Goal: Task Accomplishment & Management: Complete application form

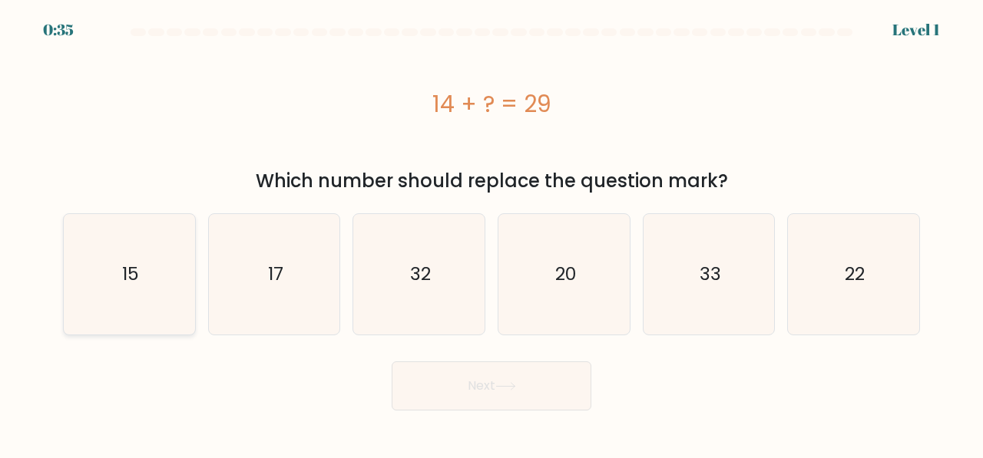
click at [165, 297] on icon "15" at bounding box center [129, 274] width 121 height 121
click at [491, 233] on input "a. 15" at bounding box center [491, 232] width 1 height 4
radio input "true"
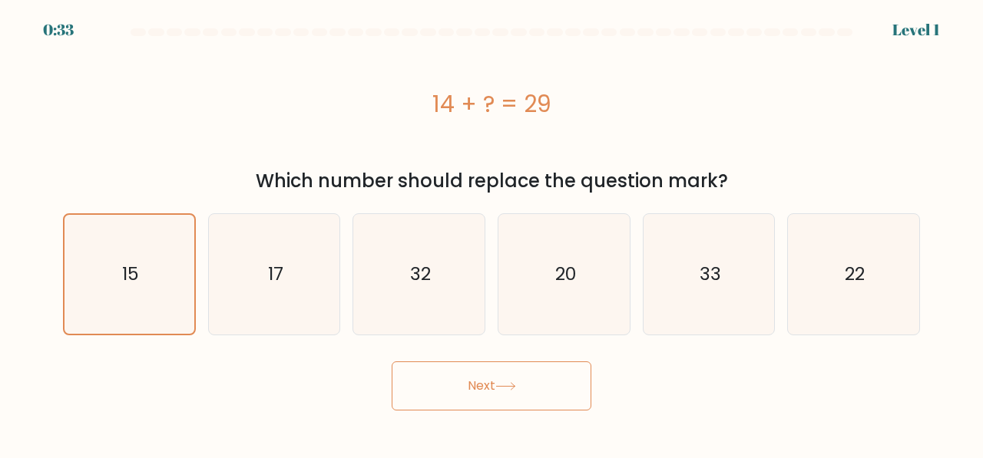
click at [510, 406] on button "Next" at bounding box center [491, 386] width 200 height 49
click at [491, 387] on button "Next" at bounding box center [491, 386] width 200 height 49
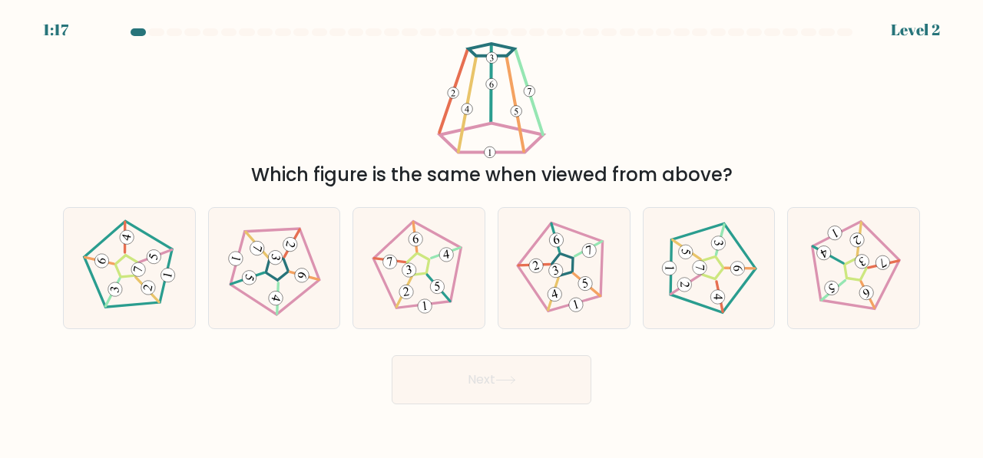
click at [391, 355] on button "Next" at bounding box center [491, 379] width 200 height 49
drag, startPoint x: 606, startPoint y: 170, endPoint x: 614, endPoint y: 332, distance: 162.9
click at [614, 332] on form at bounding box center [491, 216] width 983 height 376
drag, startPoint x: 614, startPoint y: 332, endPoint x: 575, endPoint y: 276, distance: 68.4
click at [575, 276] on 643 at bounding box center [586, 285] width 27 height 33
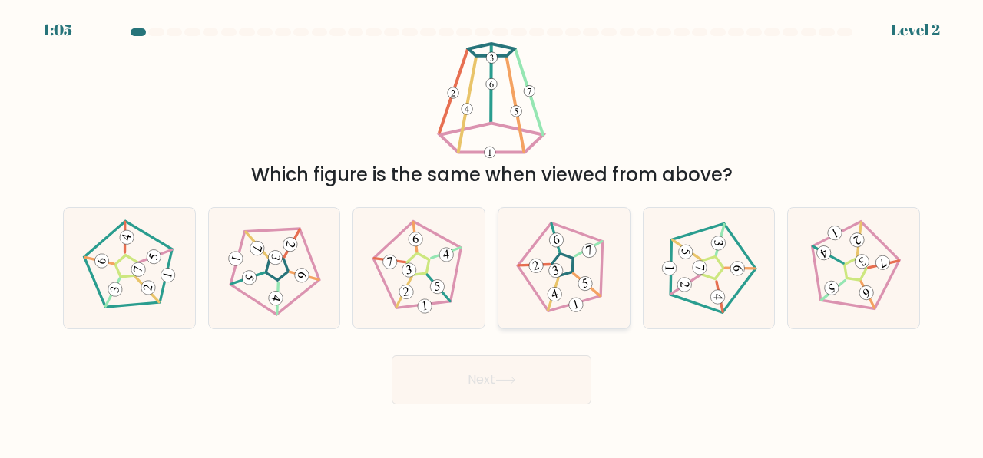
click at [492, 233] on input "d." at bounding box center [491, 232] width 1 height 4
radio input "true"
click at [536, 380] on button "Next" at bounding box center [491, 379] width 200 height 49
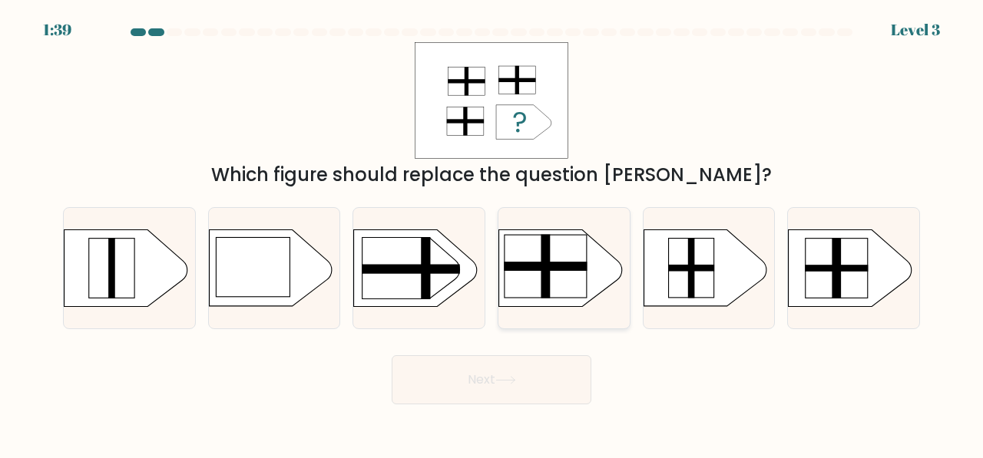
click at [520, 281] on rect at bounding box center [545, 266] width 82 height 63
click at [492, 233] on input "d." at bounding box center [491, 232] width 1 height 4
radio input "true"
click at [391, 355] on button "Next" at bounding box center [491, 379] width 200 height 49
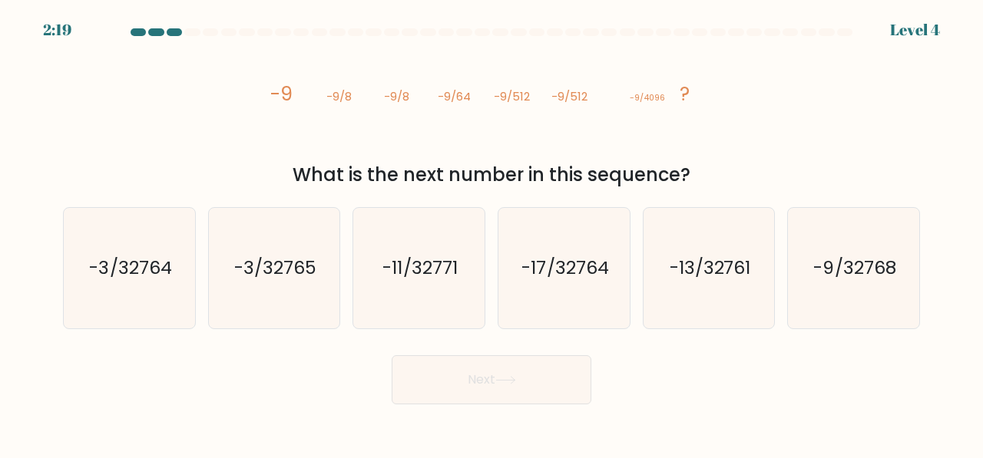
click at [681, 121] on icon "image/svg+xml -9 -9/8 -9/8 -9/64 -9/512 -9/512 -9/4096 ?" at bounding box center [491, 100] width 461 height 117
click at [848, 270] on text "-9/32768" at bounding box center [855, 267] width 82 height 25
click at [492, 233] on input "f. -9/32768" at bounding box center [491, 232] width 1 height 4
radio input "true"
click at [570, 388] on button "Next" at bounding box center [491, 379] width 200 height 49
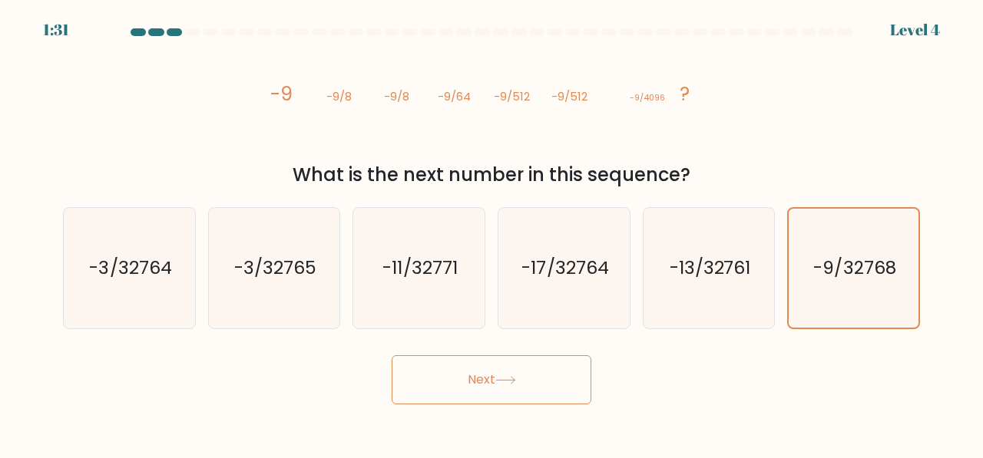
click at [391, 355] on button "Next" at bounding box center [491, 379] width 200 height 49
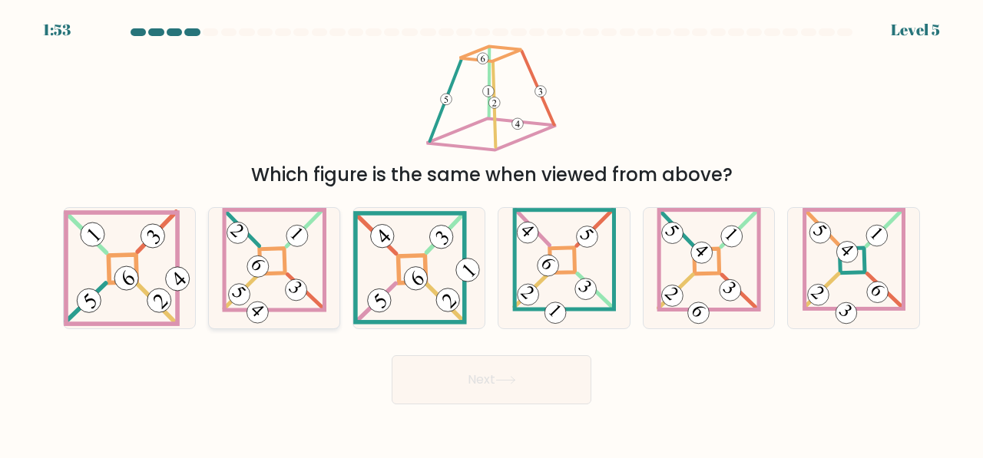
click at [266, 269] on 865 at bounding box center [258, 266] width 31 height 31
click at [491, 233] on input "b." at bounding box center [491, 232] width 1 height 4
radio input "true"
click at [466, 382] on button "Next" at bounding box center [491, 379] width 200 height 49
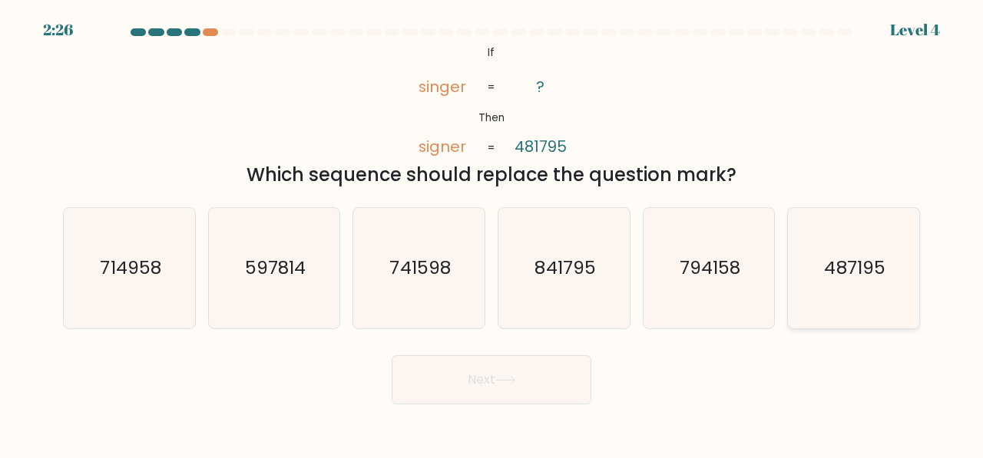
click at [841, 257] on text "487195" at bounding box center [854, 267] width 61 height 25
click at [492, 233] on input "f. 487195" at bounding box center [491, 232] width 1 height 4
radio input "true"
click at [391, 355] on button "Next" at bounding box center [491, 379] width 200 height 49
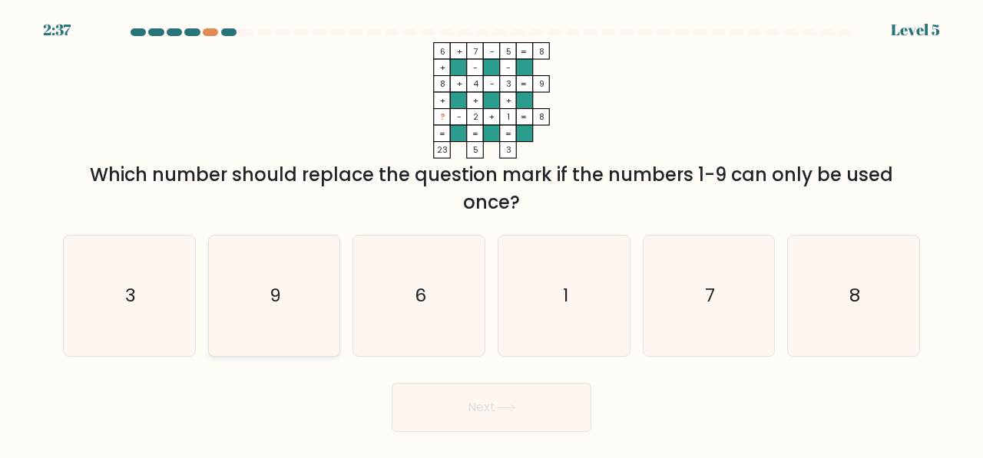
click at [215, 279] on icon "9" at bounding box center [274, 296] width 121 height 121
click at [491, 233] on input "b. 9" at bounding box center [491, 232] width 1 height 4
radio input "true"
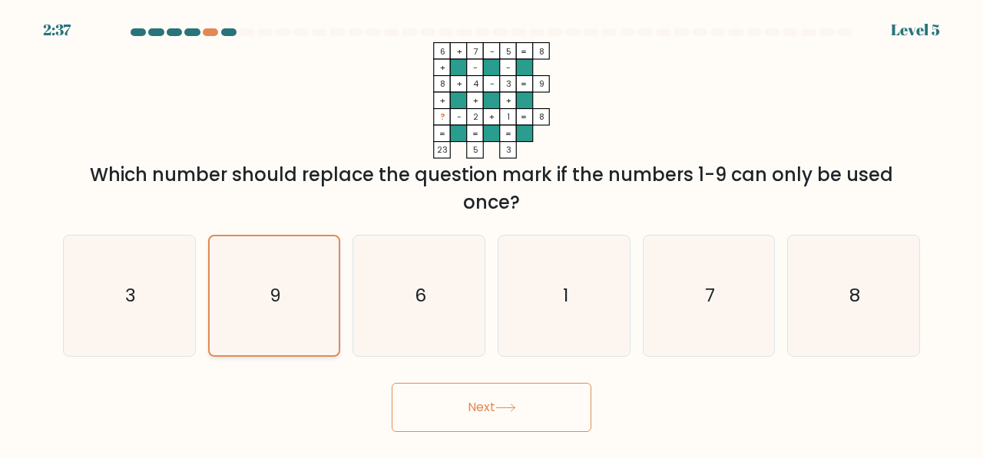
click at [391, 383] on button "Next" at bounding box center [491, 407] width 200 height 49
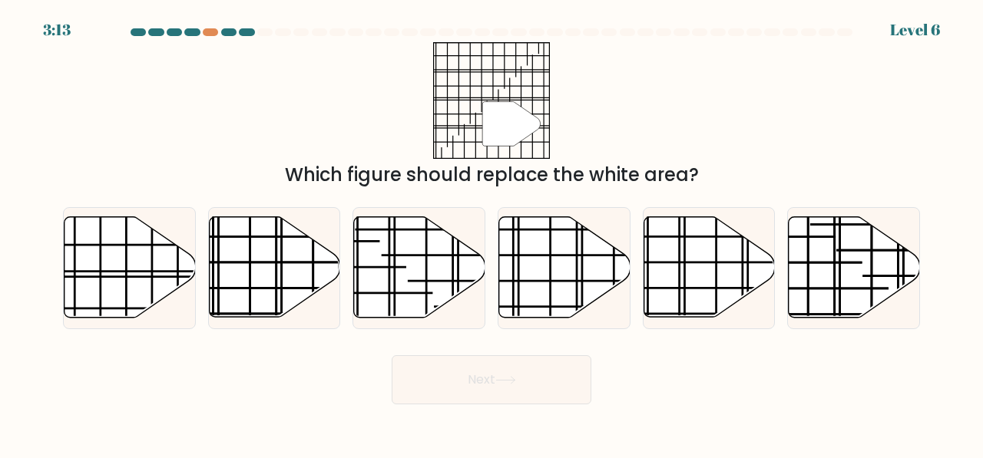
click at [512, 181] on div "Which figure should replace the white area?" at bounding box center [491, 175] width 838 height 28
click at [72, 279] on icon at bounding box center [129, 267] width 131 height 101
click at [491, 233] on input "a." at bounding box center [491, 232] width 1 height 4
radio input "true"
click at [530, 375] on button "Next" at bounding box center [491, 379] width 200 height 49
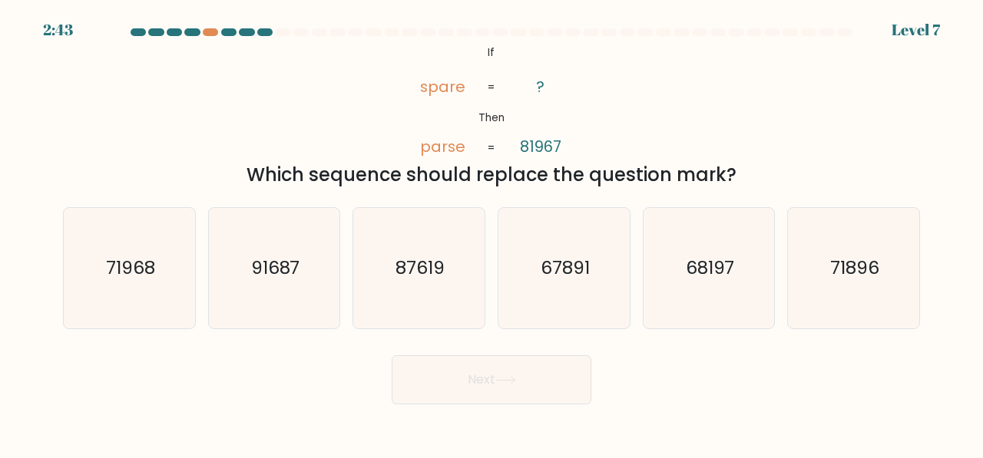
click at [530, 375] on button "Next" at bounding box center [491, 379] width 200 height 49
click at [475, 248] on icon "87619" at bounding box center [418, 268] width 121 height 121
click at [491, 233] on input "c. 87619" at bounding box center [491, 232] width 1 height 4
radio input "true"
click at [725, 284] on icon "68197" at bounding box center [709, 268] width 121 height 121
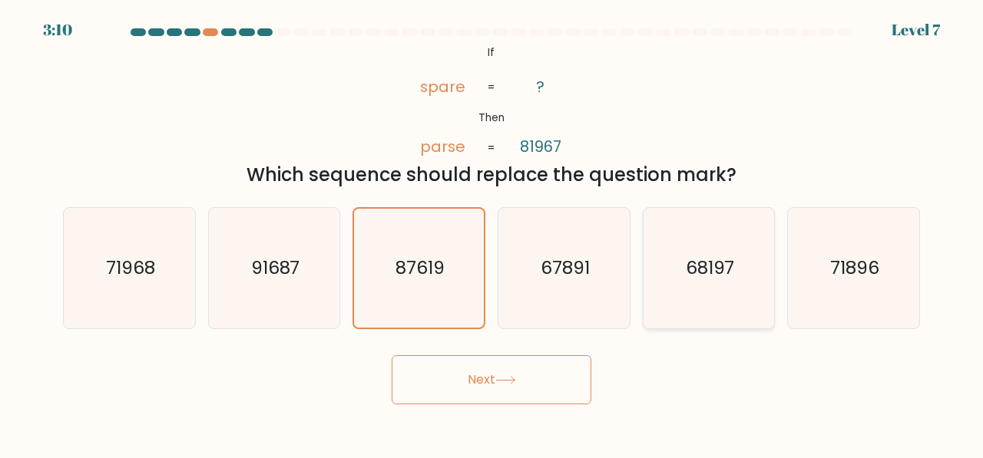
click at [492, 233] on input "e. 68197" at bounding box center [491, 232] width 1 height 4
radio input "true"
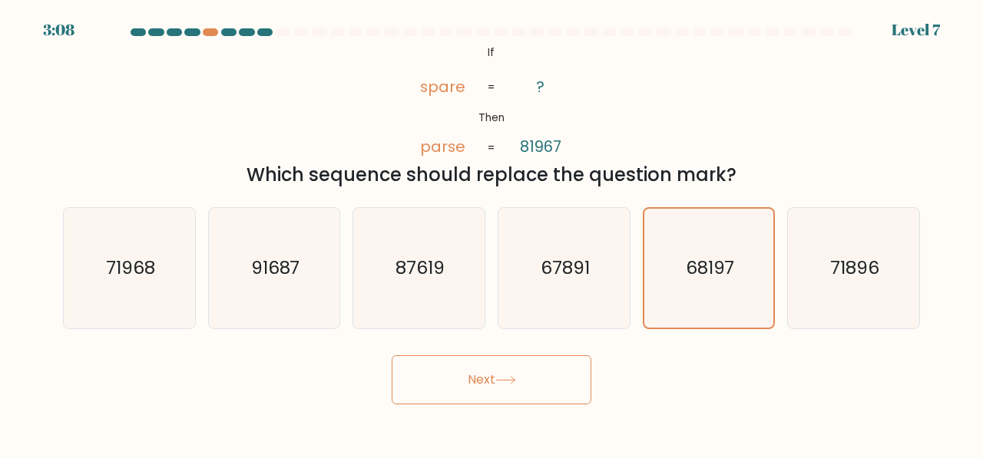
click at [511, 374] on button "Next" at bounding box center [491, 379] width 200 height 49
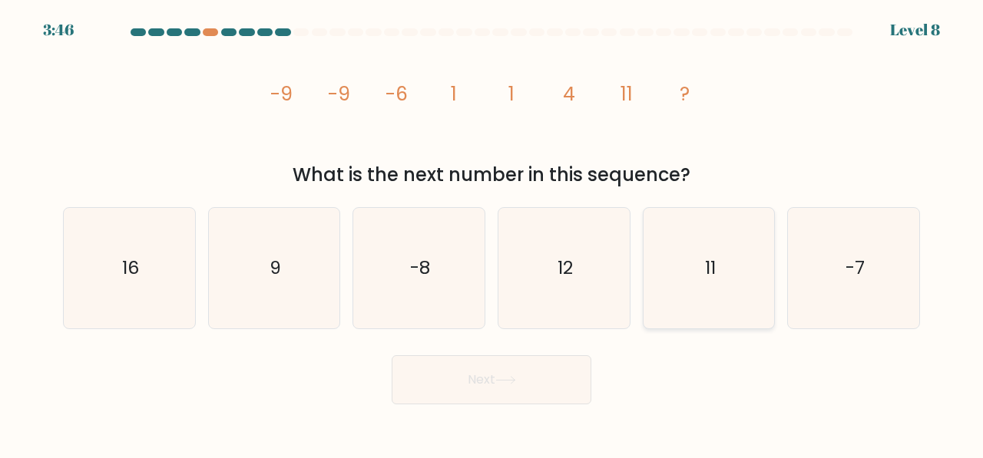
click at [722, 223] on icon "11" at bounding box center [709, 268] width 121 height 121
click at [492, 230] on input "e. 11" at bounding box center [491, 232] width 1 height 4
radio input "true"
click at [525, 398] on button "Next" at bounding box center [491, 379] width 200 height 49
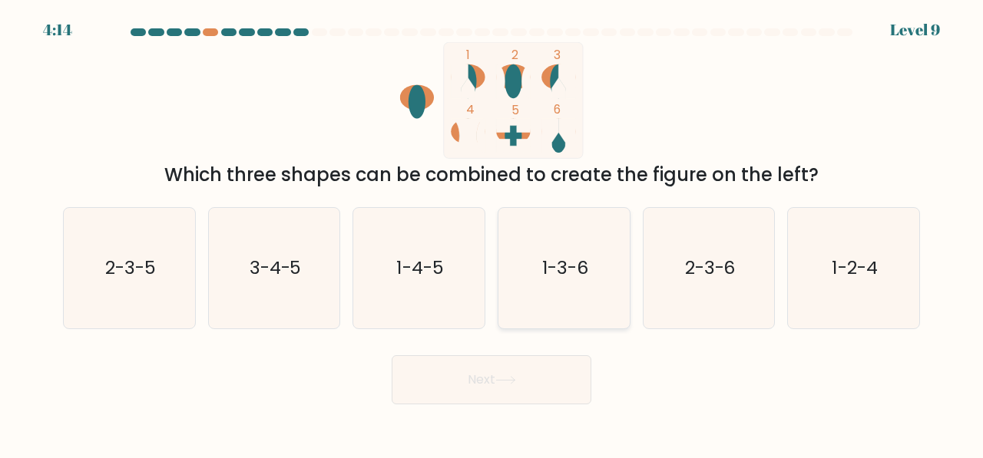
click at [567, 307] on icon "1-3-6" at bounding box center [564, 268] width 121 height 121
click at [492, 233] on input "d. 1-3-6" at bounding box center [491, 232] width 1 height 4
radio input "true"
click at [391, 355] on button "Next" at bounding box center [491, 379] width 200 height 49
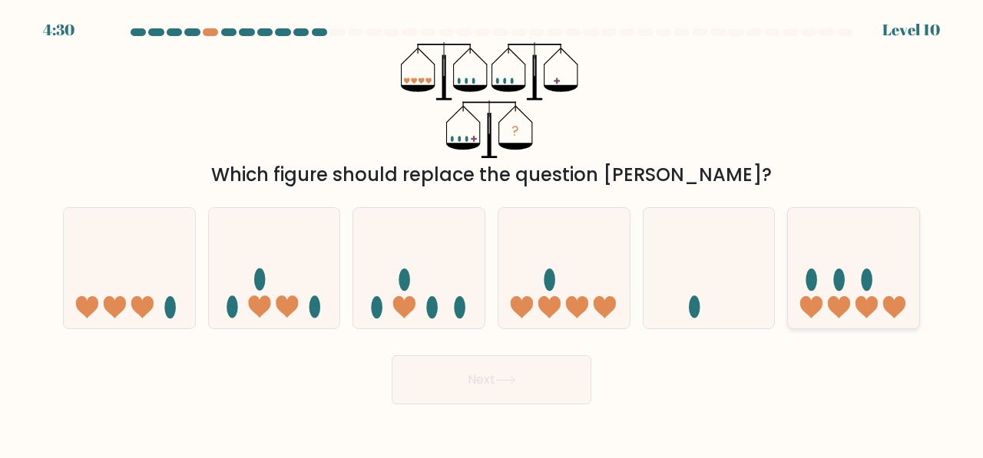
click at [866, 291] on ellipse at bounding box center [866, 280] width 12 height 22
click at [492, 233] on input "f." at bounding box center [491, 232] width 1 height 4
radio input "true"
click at [391, 355] on button "Next" at bounding box center [491, 379] width 200 height 49
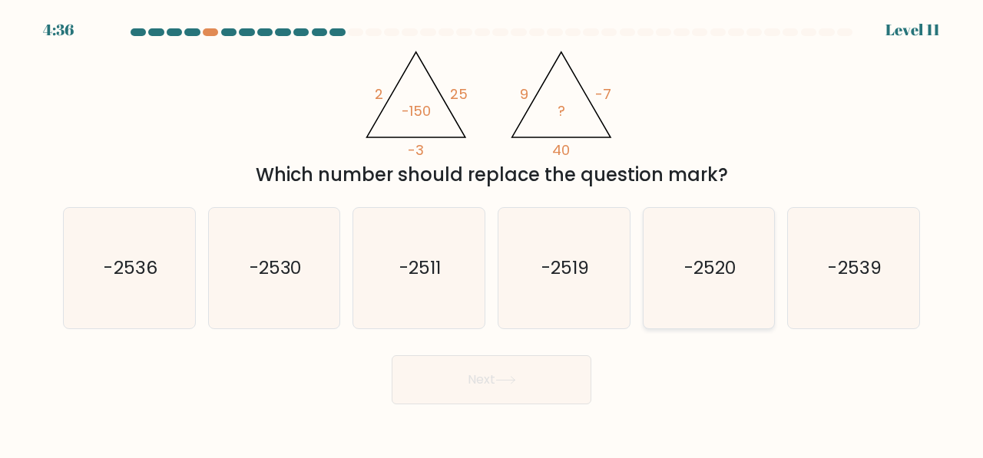
click at [705, 254] on icon "-2520" at bounding box center [709, 268] width 121 height 121
click at [492, 233] on input "e. -2520" at bounding box center [491, 232] width 1 height 4
radio input "true"
click at [391, 355] on button "Next" at bounding box center [491, 379] width 200 height 49
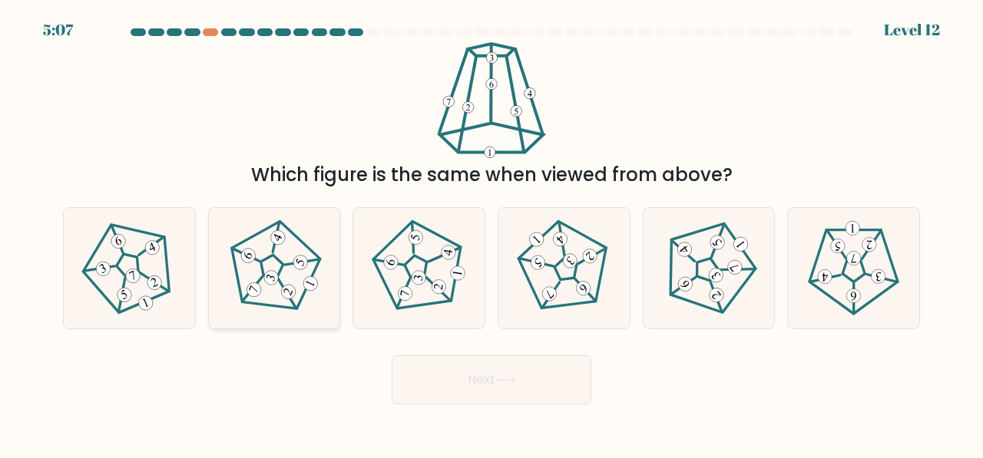
click at [304, 305] on icon at bounding box center [274, 268] width 96 height 96
click at [491, 233] on input "b." at bounding box center [491, 232] width 1 height 4
radio input "true"
click at [391, 355] on button "Next" at bounding box center [491, 379] width 200 height 49
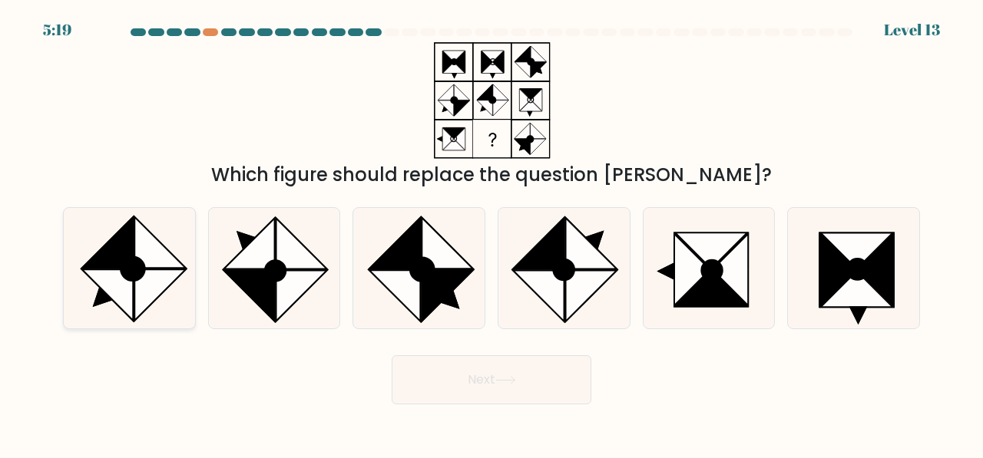
click at [90, 274] on icon at bounding box center [107, 294] width 51 height 51
click at [491, 233] on input "a." at bounding box center [491, 232] width 1 height 4
radio input "true"
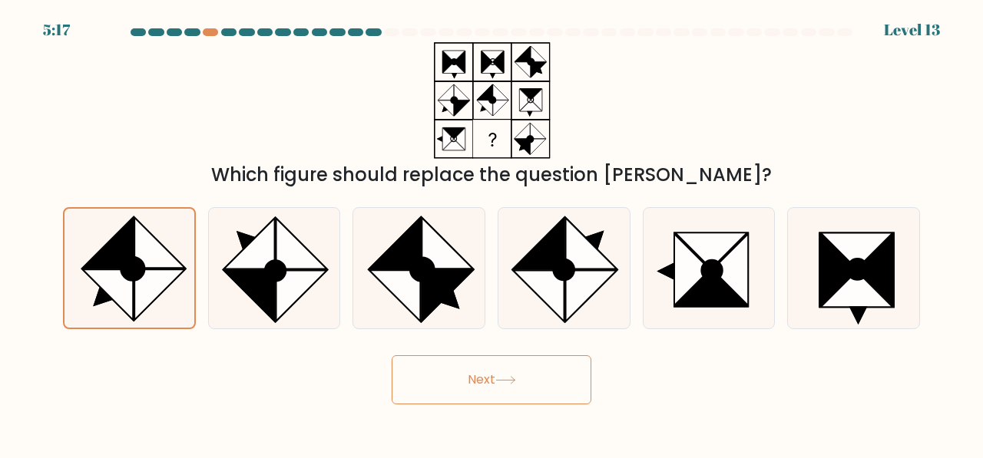
click at [447, 375] on button "Next" at bounding box center [491, 379] width 200 height 49
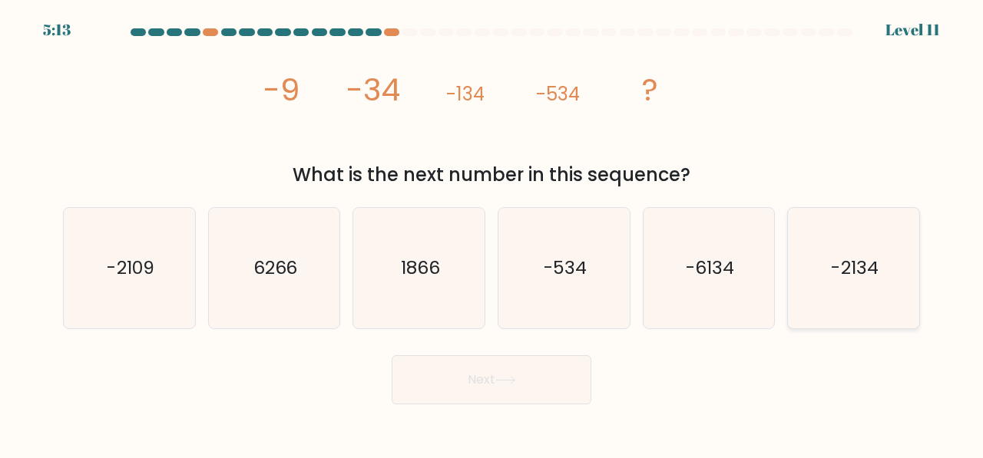
click at [804, 266] on icon "-2134" at bounding box center [853, 268] width 121 height 121
click at [492, 233] on input "f. -2134" at bounding box center [491, 232] width 1 height 4
radio input "true"
click at [587, 291] on icon "-534" at bounding box center [564, 268] width 121 height 121
click at [492, 233] on input "d. -534" at bounding box center [491, 232] width 1 height 4
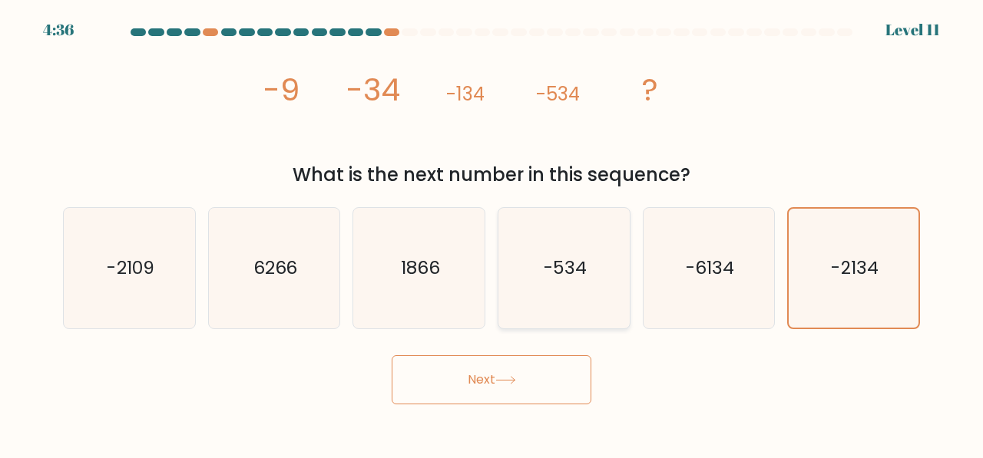
radio input "true"
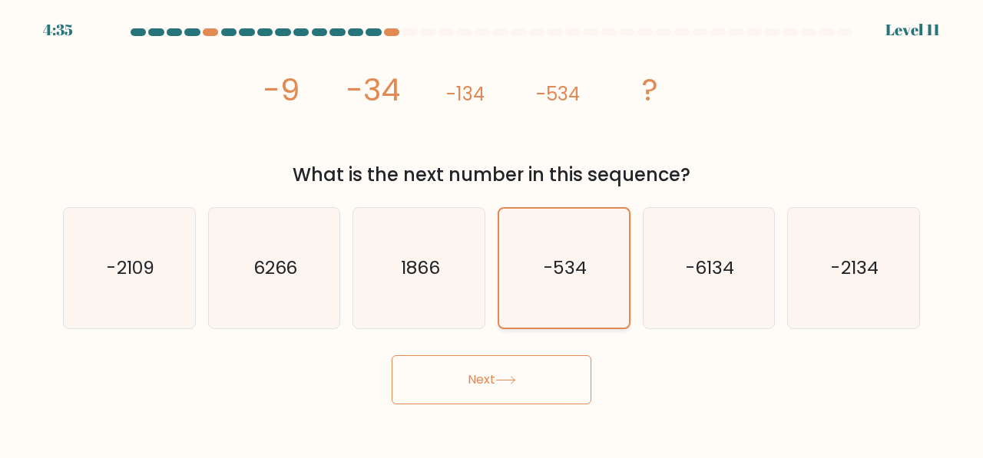
click at [391, 355] on button "Next" at bounding box center [491, 379] width 200 height 49
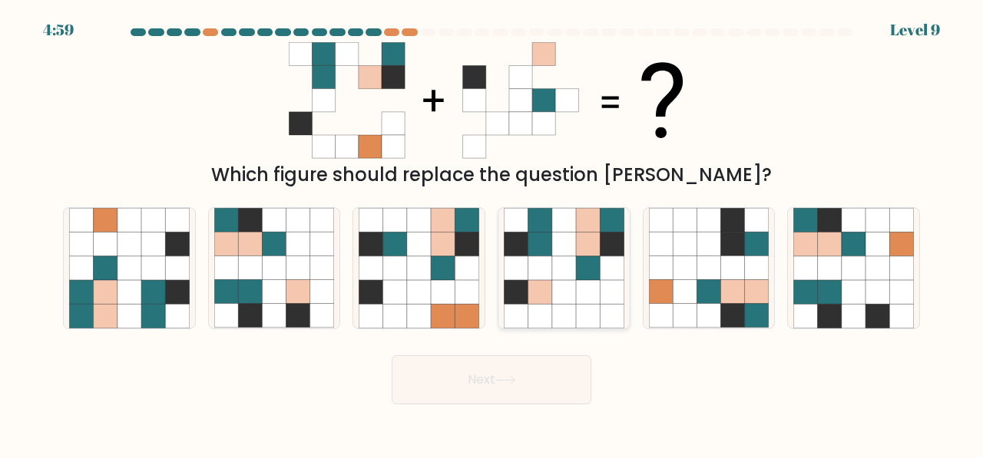
click at [570, 269] on icon at bounding box center [564, 268] width 24 height 24
click at [492, 233] on input "d." at bounding box center [491, 232] width 1 height 4
radio input "true"
click at [391, 355] on button "Next" at bounding box center [491, 379] width 200 height 49
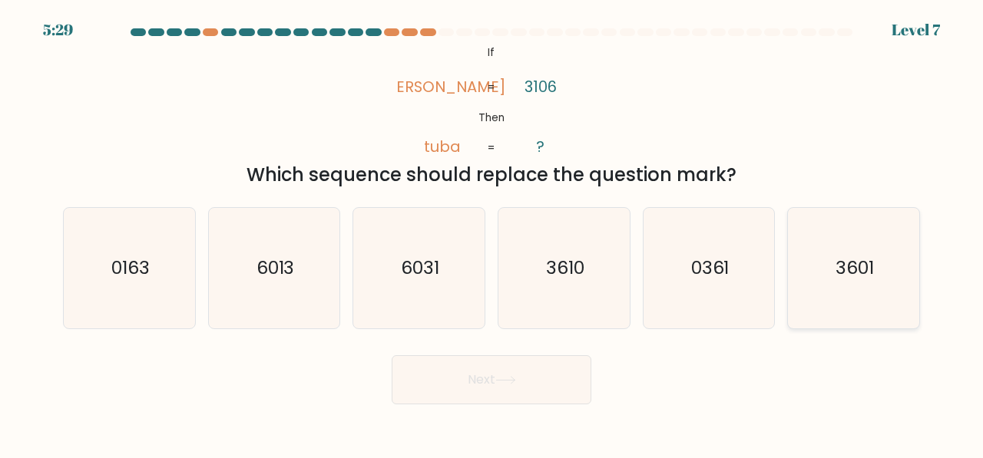
click at [872, 256] on text "3601" at bounding box center [854, 267] width 38 height 25
click at [492, 233] on input "f. 3601" at bounding box center [491, 232] width 1 height 4
radio input "true"
click at [491, 389] on button "Next" at bounding box center [491, 379] width 200 height 49
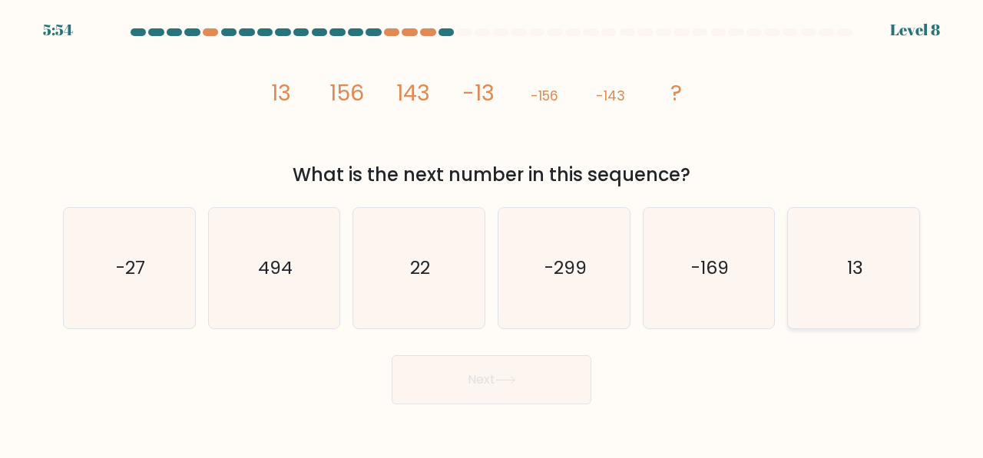
click at [809, 267] on icon "13" at bounding box center [853, 268] width 121 height 121
click at [492, 233] on input "f. 13" at bounding box center [491, 232] width 1 height 4
radio input "true"
click at [528, 378] on button "Next" at bounding box center [491, 379] width 200 height 49
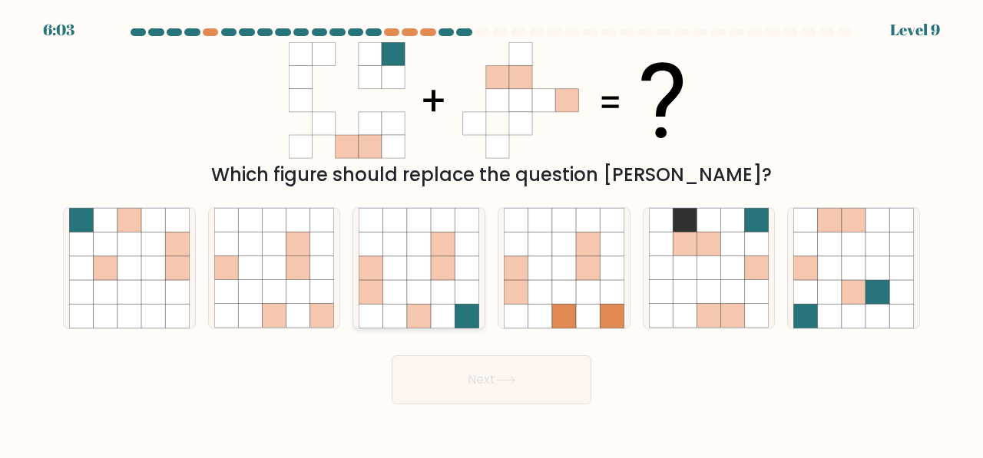
click at [423, 300] on icon at bounding box center [419, 292] width 24 height 24
click at [491, 233] on input "c." at bounding box center [491, 232] width 1 height 4
radio input "true"
click at [391, 355] on button "Next" at bounding box center [491, 379] width 200 height 49
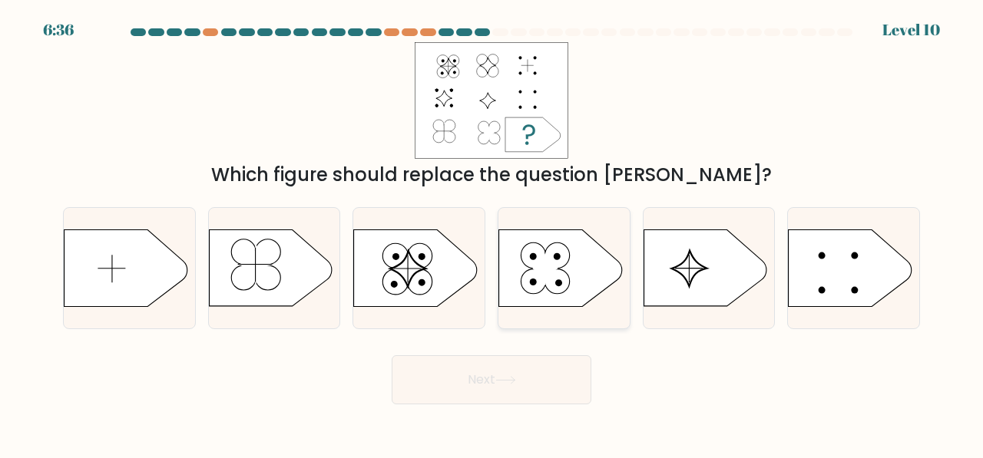
click at [540, 273] on icon at bounding box center [545, 269] width 26 height 33
click at [492, 233] on input "d." at bounding box center [491, 232] width 1 height 4
radio input "true"
click at [391, 355] on button "Next" at bounding box center [491, 379] width 200 height 49
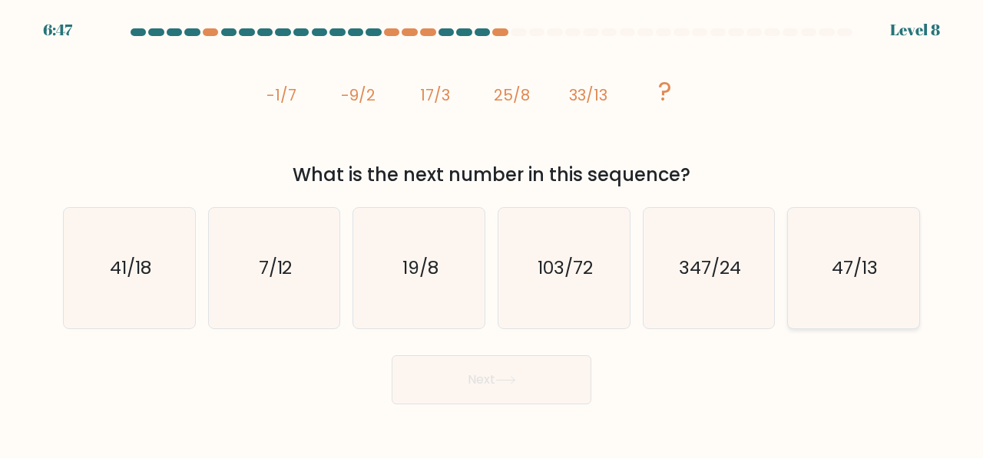
click at [827, 282] on icon "47/13" at bounding box center [853, 268] width 121 height 121
click at [492, 233] on input "f. 47/13" at bounding box center [491, 232] width 1 height 4
radio input "true"
click at [391, 355] on button "Next" at bounding box center [491, 379] width 200 height 49
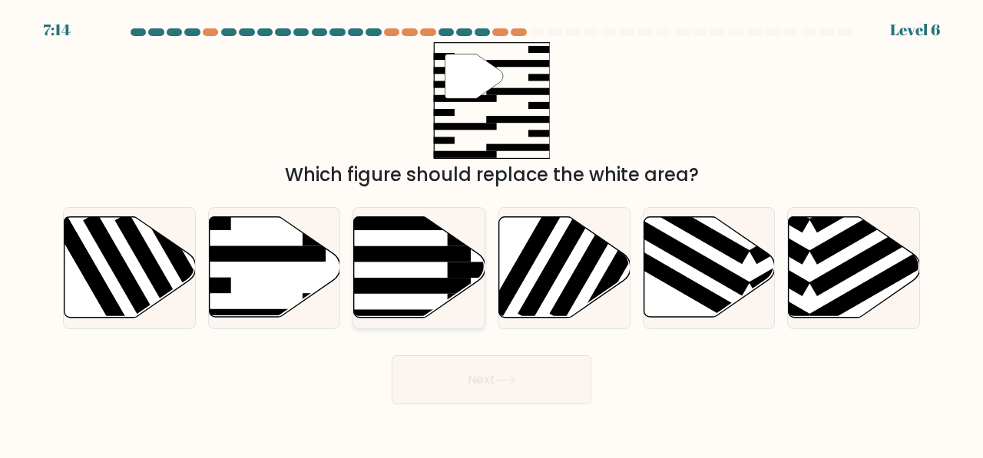
click at [399, 239] on icon at bounding box center [419, 267] width 131 height 101
click at [491, 233] on input "c." at bounding box center [491, 232] width 1 height 4
radio input "true"
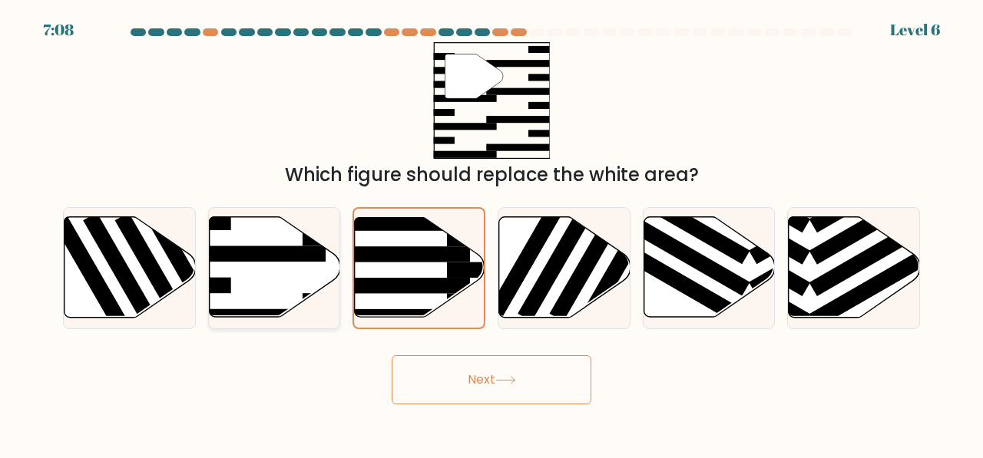
click at [306, 236] on rect at bounding box center [373, 238] width 143 height 16
click at [491, 233] on input "b." at bounding box center [491, 232] width 1 height 4
radio input "true"
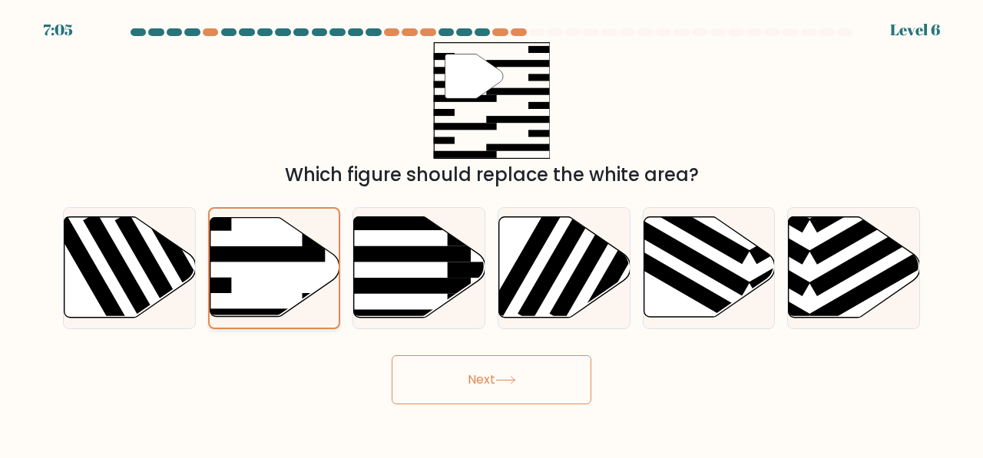
click at [391, 355] on button "Next" at bounding box center [491, 379] width 200 height 49
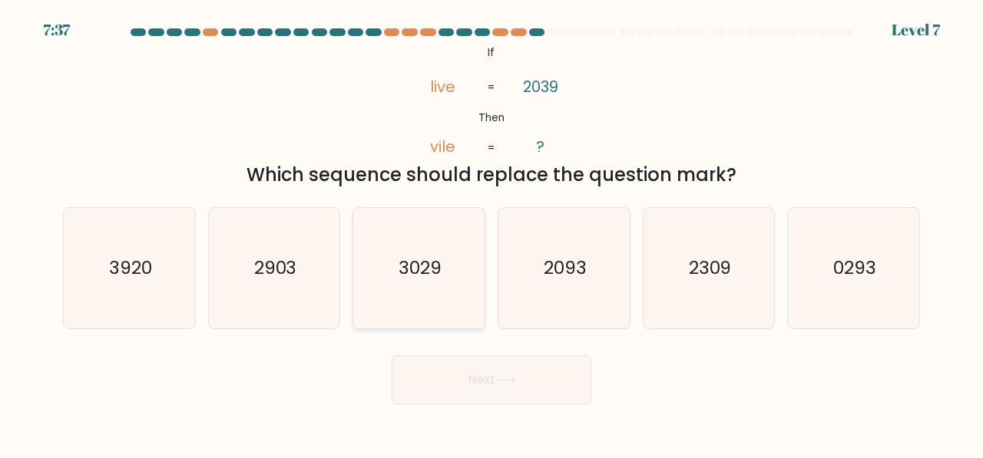
click at [434, 274] on text "3029" at bounding box center [419, 267] width 43 height 25
click at [491, 233] on input "c. 3029" at bounding box center [491, 232] width 1 height 4
radio input "true"
click at [391, 355] on button "Next" at bounding box center [491, 379] width 200 height 49
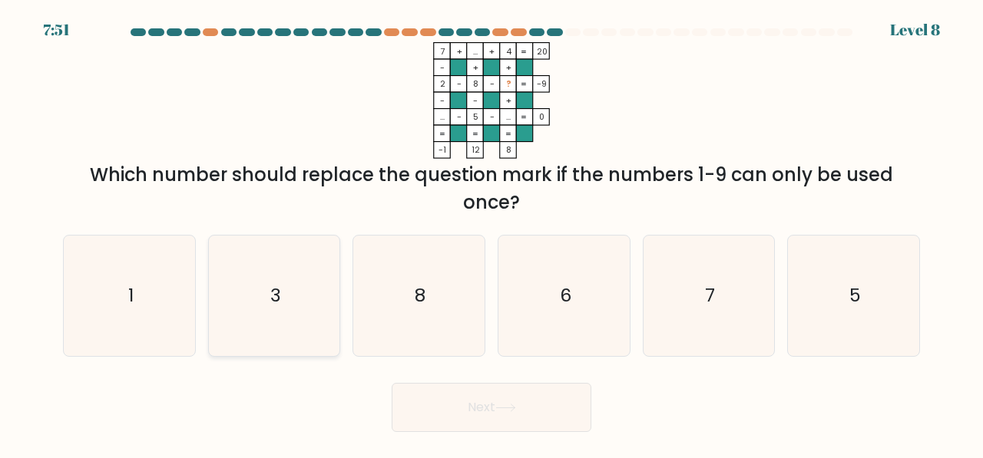
click at [285, 307] on icon "3" at bounding box center [274, 296] width 121 height 121
click at [491, 233] on input "b. 3" at bounding box center [491, 232] width 1 height 4
radio input "true"
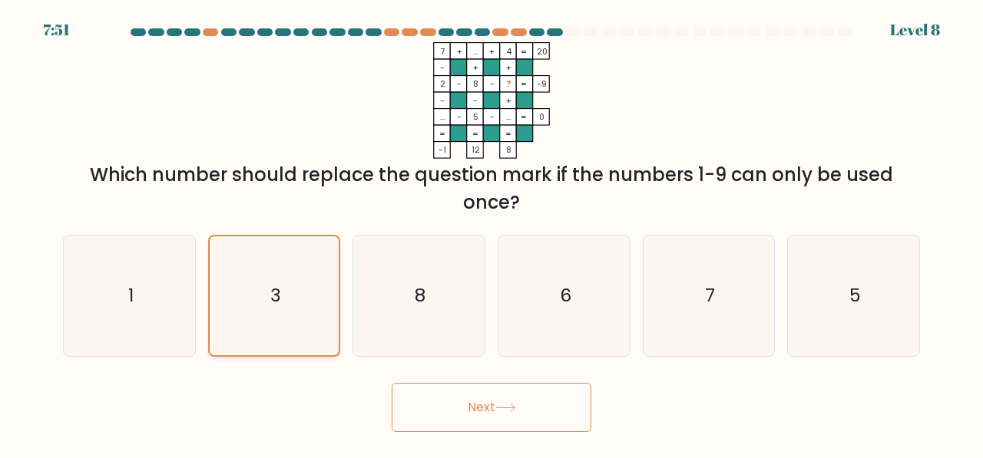
click at [391, 383] on button "Next" at bounding box center [491, 407] width 200 height 49
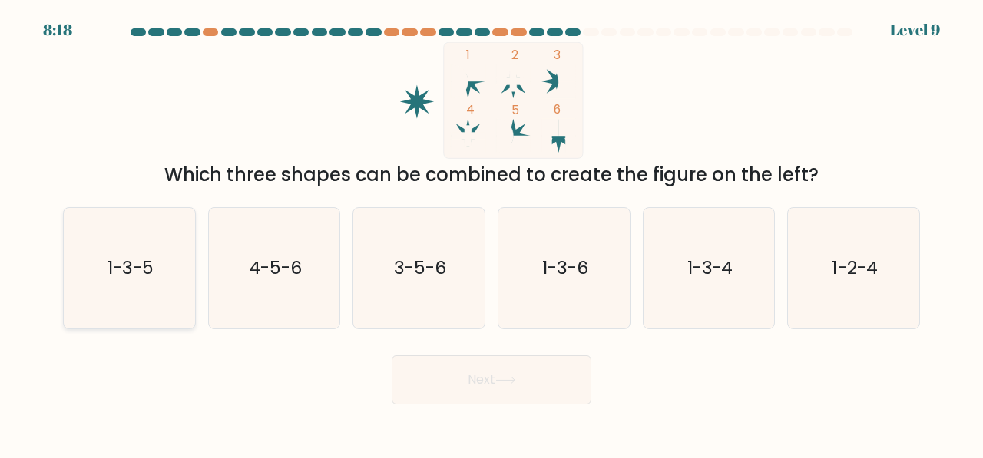
click at [129, 288] on icon "1-3-5" at bounding box center [129, 268] width 121 height 121
click at [491, 233] on input "a. 1-3-5" at bounding box center [491, 232] width 1 height 4
radio input "true"
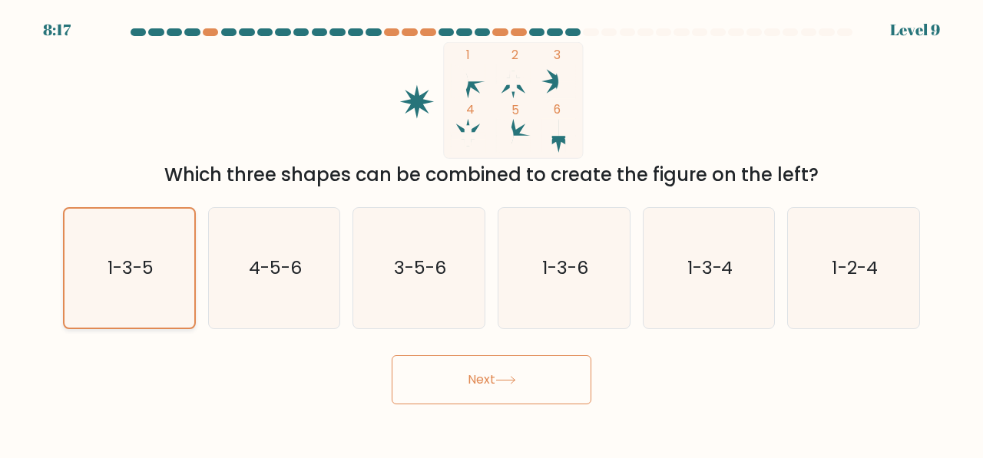
click at [391, 355] on button "Next" at bounding box center [491, 379] width 200 height 49
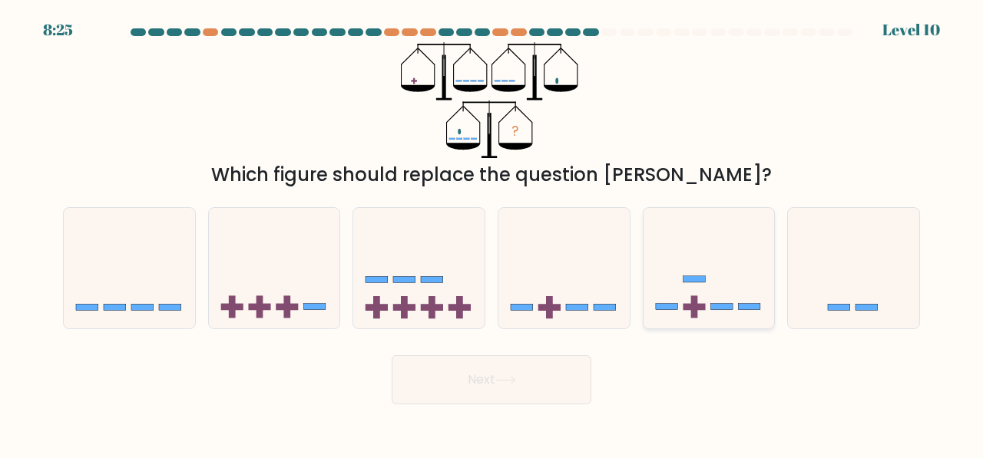
click at [719, 285] on icon at bounding box center [708, 267] width 131 height 108
click at [492, 233] on input "e." at bounding box center [491, 232] width 1 height 4
radio input "true"
click at [391, 355] on button "Next" at bounding box center [491, 379] width 200 height 49
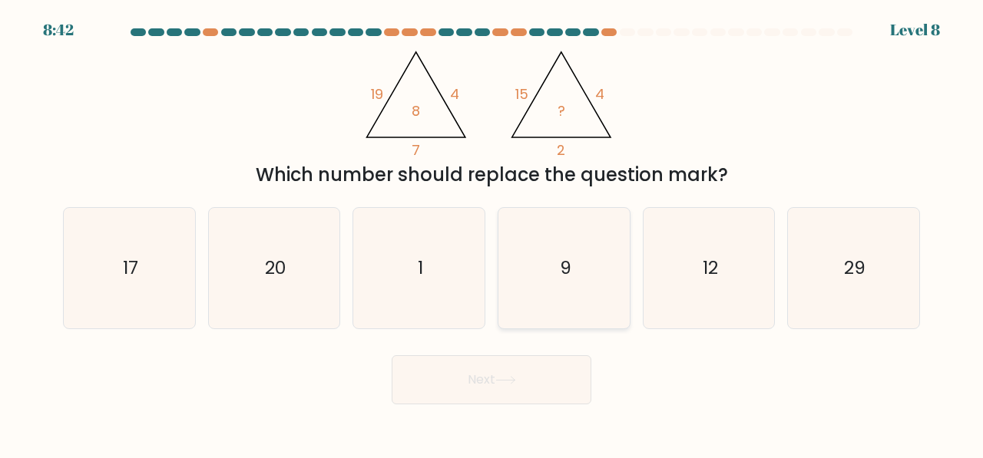
click at [586, 269] on icon "9" at bounding box center [564, 268] width 121 height 121
click at [492, 233] on input "d. 9" at bounding box center [491, 232] width 1 height 4
radio input "true"
click at [391, 355] on button "Next" at bounding box center [491, 379] width 200 height 49
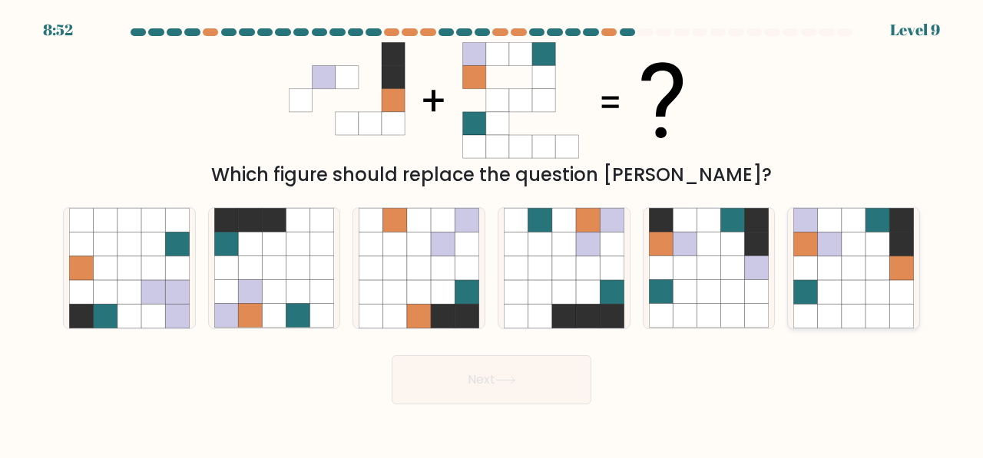
click at [835, 256] on icon at bounding box center [830, 244] width 24 height 24
click at [492, 233] on input "f." at bounding box center [491, 232] width 1 height 4
radio input "true"
click at [489, 390] on button "Next" at bounding box center [491, 379] width 200 height 49
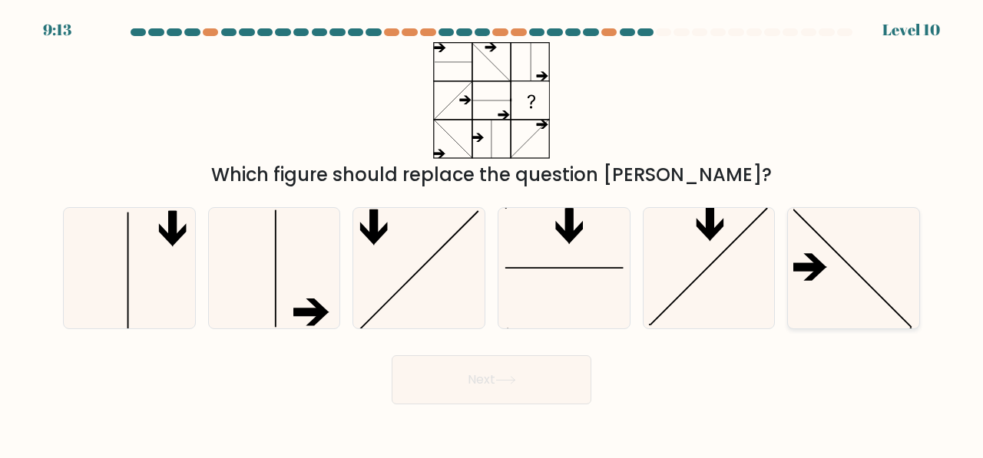
click at [829, 290] on icon at bounding box center [853, 268] width 121 height 121
click at [492, 233] on input "f." at bounding box center [491, 232] width 1 height 4
radio input "true"
click at [391, 355] on button "Next" at bounding box center [491, 379] width 200 height 49
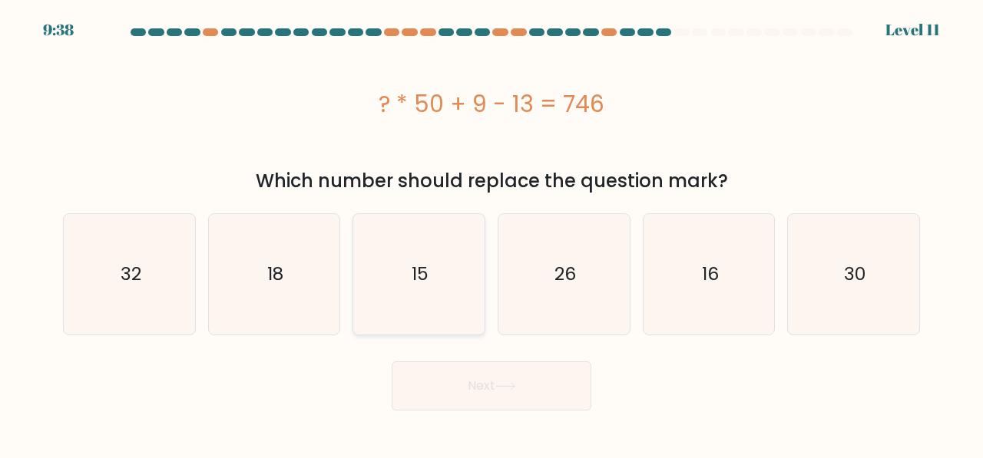
click at [408, 285] on icon "15" at bounding box center [418, 274] width 121 height 121
click at [491, 233] on input "c. 15" at bounding box center [491, 232] width 1 height 4
radio input "true"
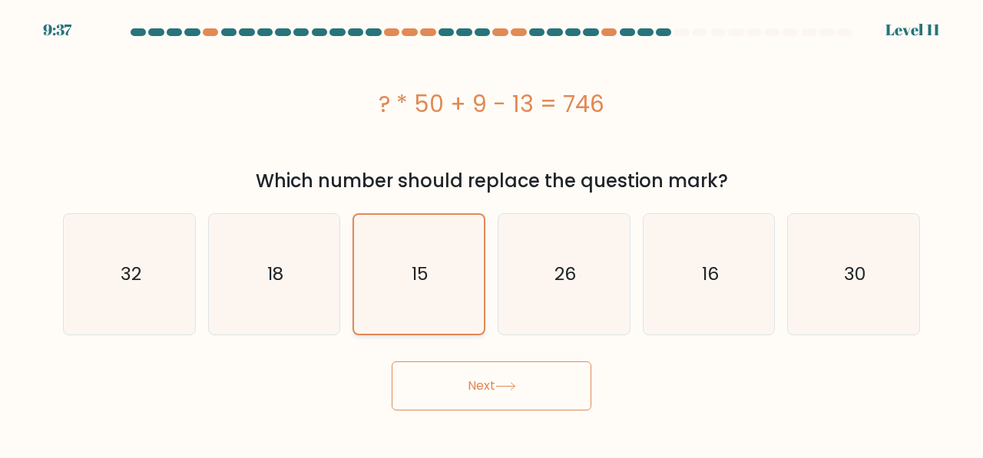
click at [391, 362] on button "Next" at bounding box center [491, 386] width 200 height 49
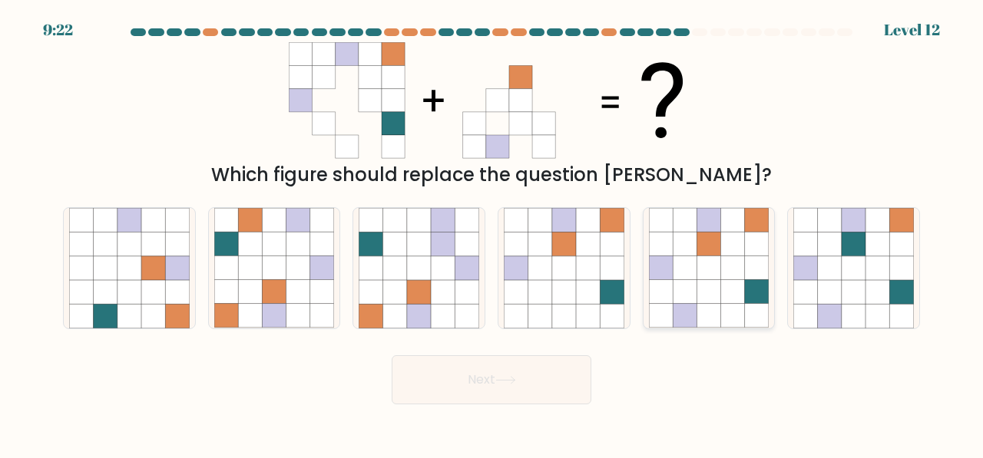
click at [703, 253] on icon at bounding box center [708, 244] width 24 height 24
click at [492, 233] on input "e." at bounding box center [491, 232] width 1 height 4
radio input "true"
click at [542, 372] on button "Next" at bounding box center [491, 379] width 200 height 49
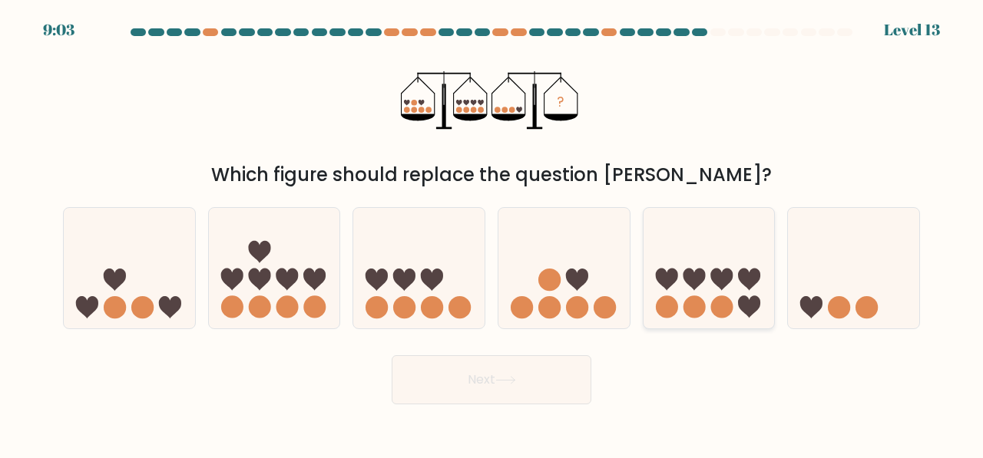
click at [688, 295] on icon at bounding box center [708, 267] width 131 height 108
click at [492, 233] on input "e." at bounding box center [491, 232] width 1 height 4
radio input "true"
click at [391, 355] on button "Next" at bounding box center [491, 379] width 200 height 49
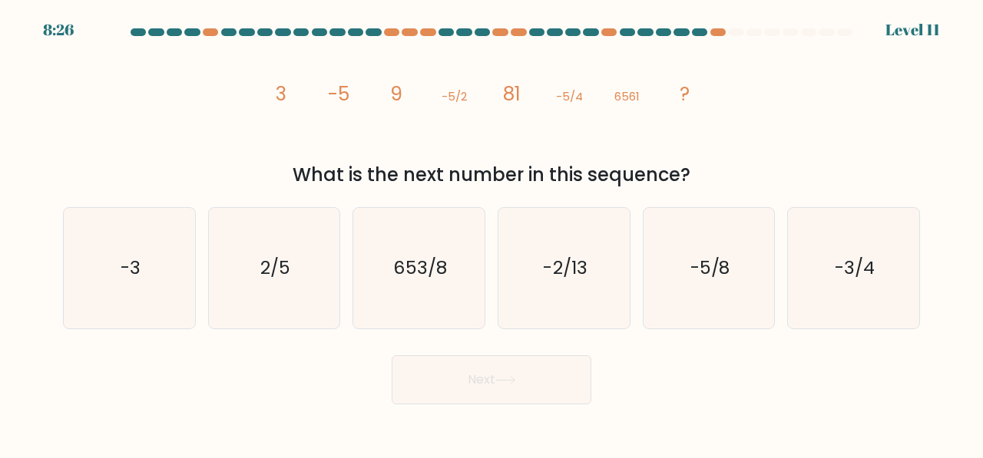
click at [688, 295] on icon "-5/8" at bounding box center [709, 268] width 121 height 121
click at [492, 233] on input "e. -5/8" at bounding box center [491, 232] width 1 height 4
radio input "true"
click at [497, 392] on button "Next" at bounding box center [491, 379] width 200 height 49
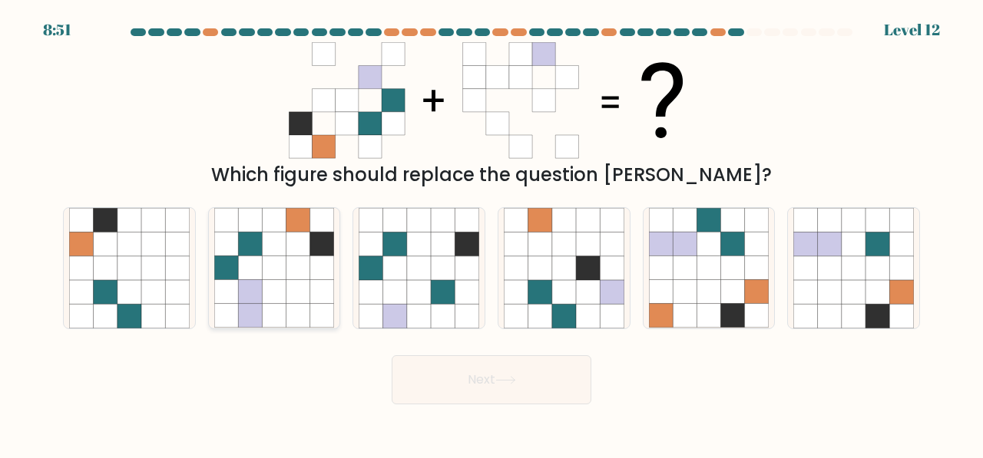
click at [295, 254] on icon at bounding box center [298, 244] width 24 height 24
click at [491, 233] on input "b." at bounding box center [491, 232] width 1 height 4
radio input "true"
click at [391, 355] on button "Next" at bounding box center [491, 379] width 200 height 49
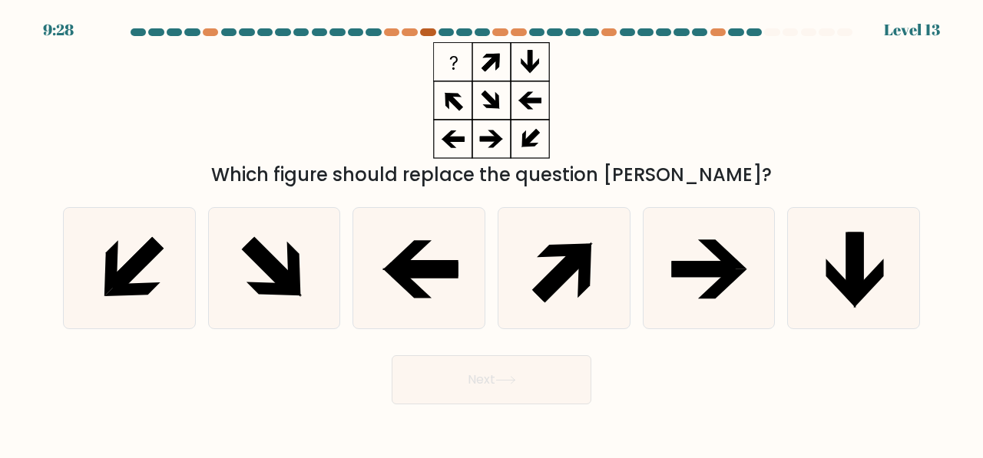
click at [430, 35] on div at bounding box center [427, 32] width 15 height 8
click at [430, 30] on div at bounding box center [427, 32] width 15 height 8
click at [191, 238] on div at bounding box center [129, 268] width 133 height 122
click at [491, 233] on input "a." at bounding box center [491, 232] width 1 height 4
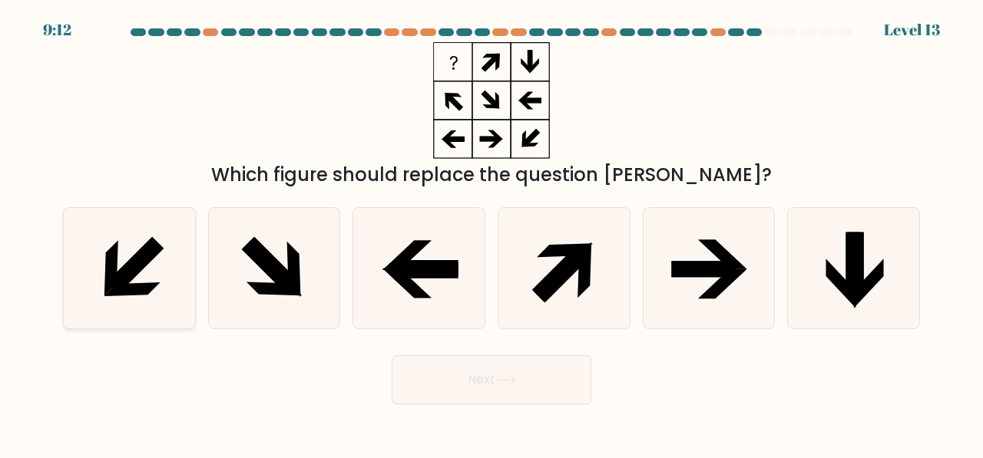
radio input "true"
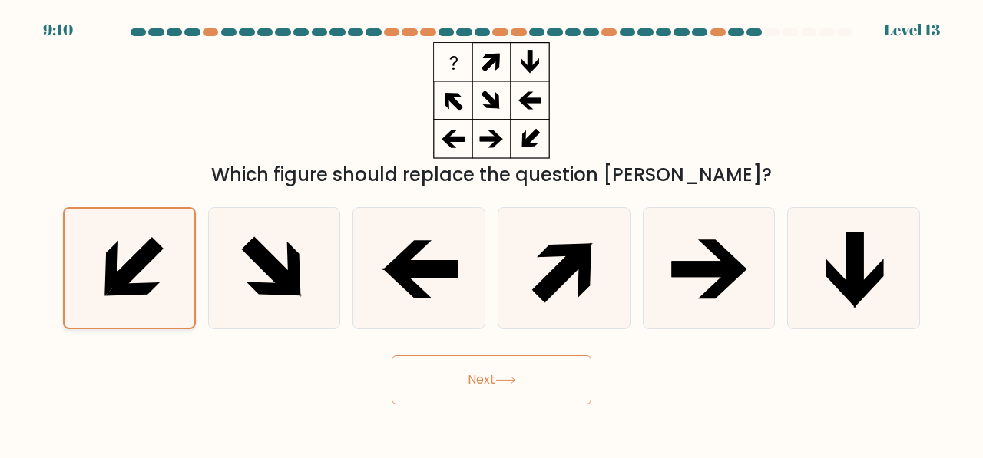
click at [391, 355] on button "Next" at bounding box center [491, 379] width 200 height 49
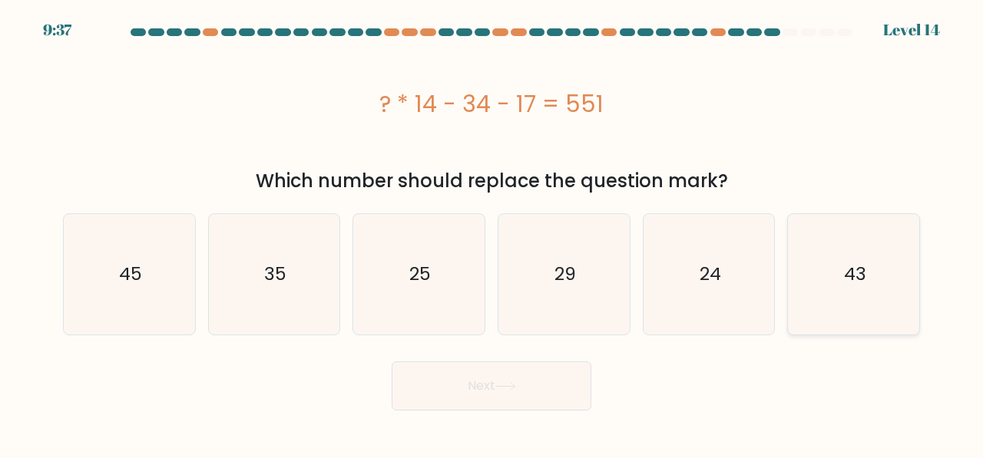
click at [806, 257] on icon "43" at bounding box center [853, 274] width 121 height 121
click at [492, 233] on input "f. 43" at bounding box center [491, 232] width 1 height 4
radio input "true"
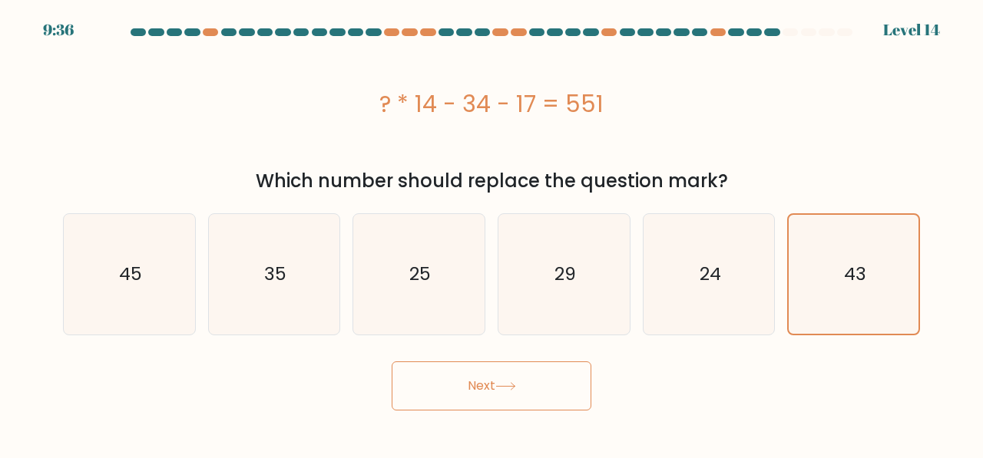
click at [574, 376] on button "Next" at bounding box center [491, 386] width 200 height 49
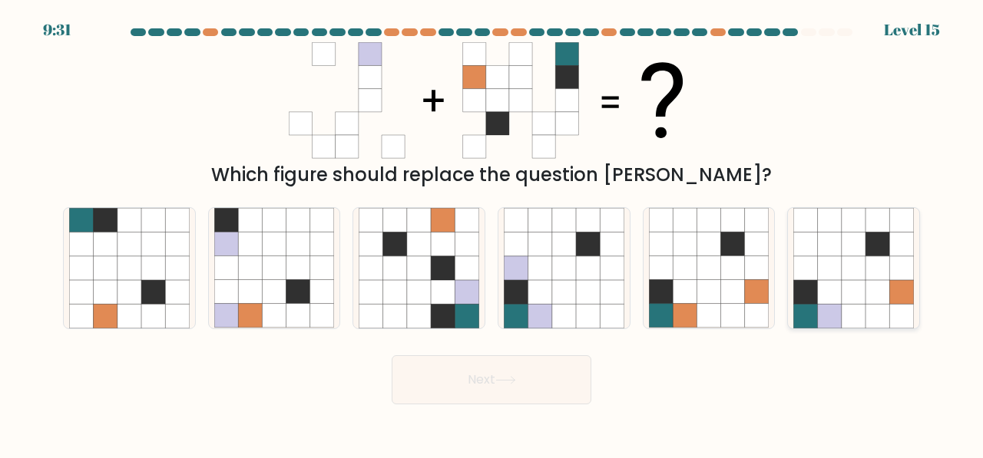
click at [834, 319] on icon at bounding box center [830, 316] width 24 height 24
click at [492, 233] on input "f." at bounding box center [491, 232] width 1 height 4
radio input "true"
click at [427, 381] on button "Next" at bounding box center [491, 379] width 200 height 49
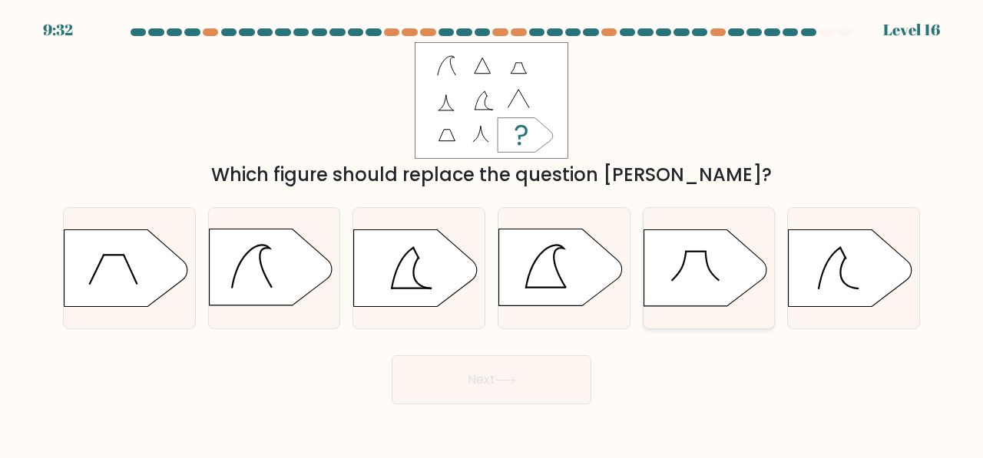
click at [701, 246] on icon at bounding box center [704, 268] width 123 height 77
click at [492, 233] on input "e." at bounding box center [491, 232] width 1 height 4
radio input "true"
click at [391, 355] on button "Next" at bounding box center [491, 379] width 200 height 49
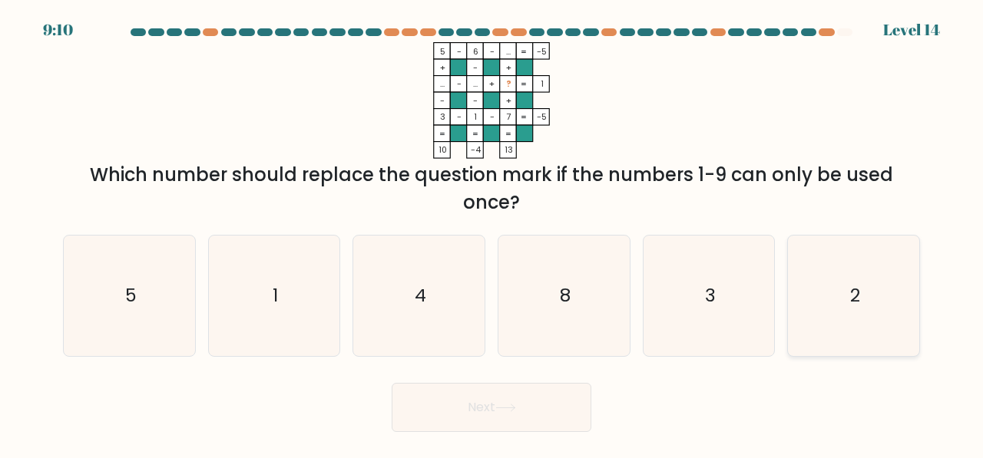
click at [898, 274] on icon "2" at bounding box center [853, 296] width 121 height 121
click at [492, 233] on input "f. 2" at bounding box center [491, 232] width 1 height 4
radio input "true"
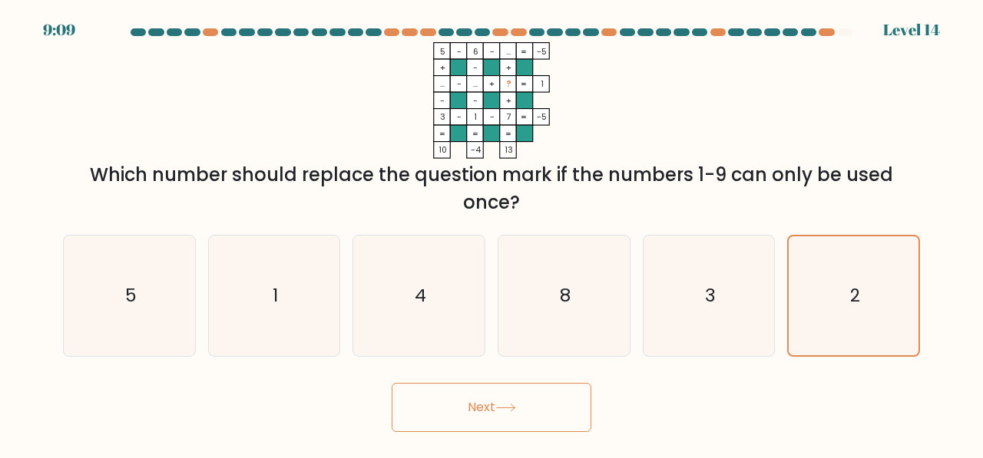
click at [526, 417] on button "Next" at bounding box center [491, 407] width 200 height 49
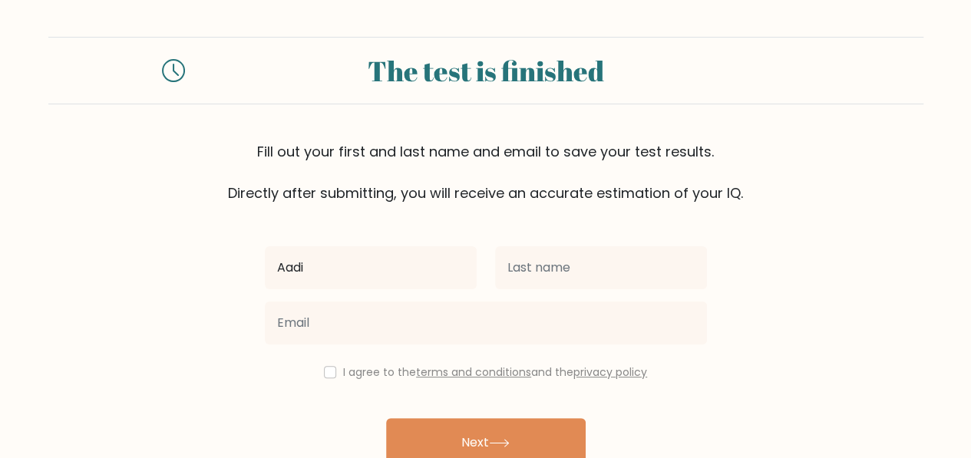
type input "Aadi"
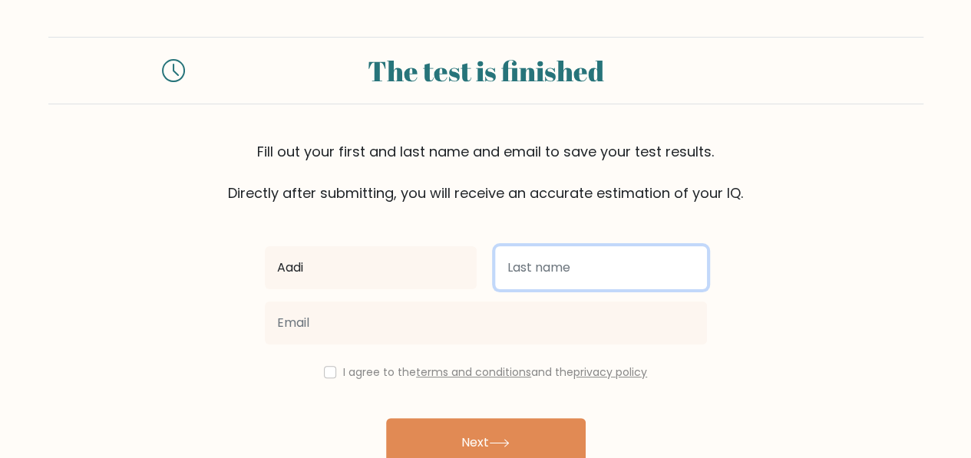
click at [550, 288] on input "text" at bounding box center [601, 267] width 212 height 43
type input "[PERSON_NAME]"
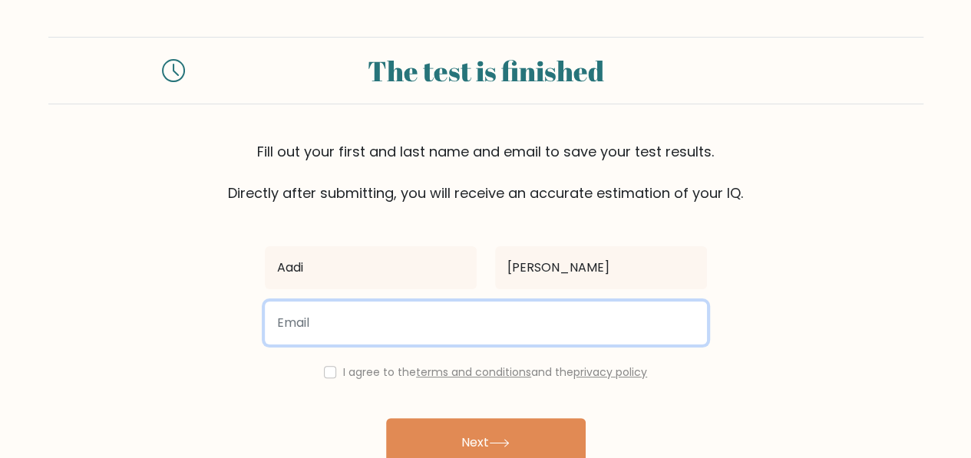
click at [507, 320] on input "email" at bounding box center [486, 323] width 442 height 43
type input "aadidhomne@icloud.com"
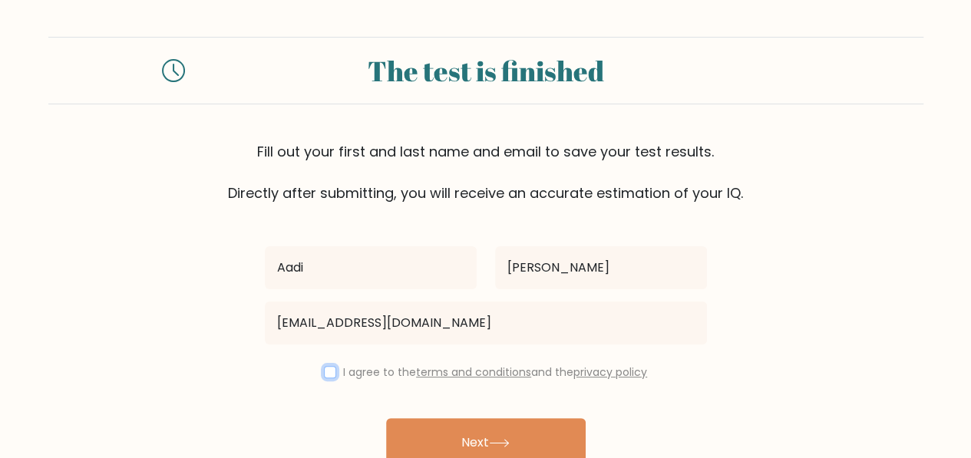
click at [324, 366] on input "checkbox" at bounding box center [330, 372] width 12 height 12
checkbox input "true"
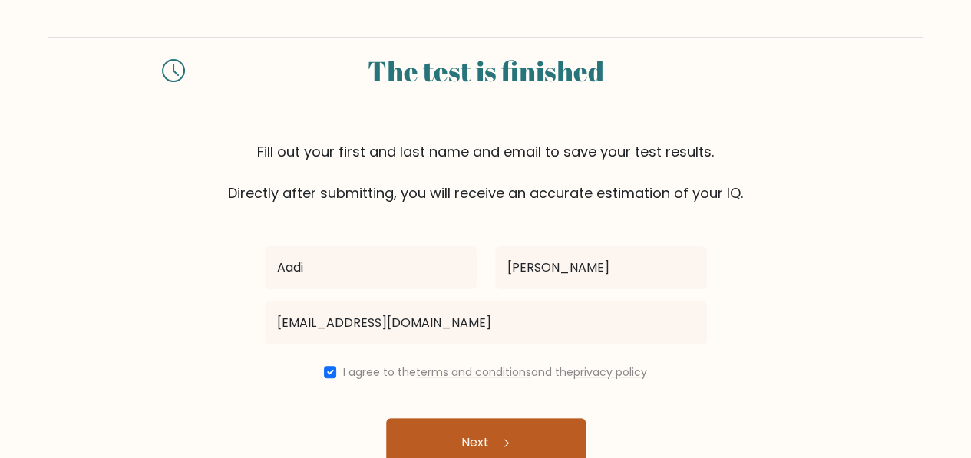
click at [487, 441] on button "Next" at bounding box center [486, 442] width 200 height 49
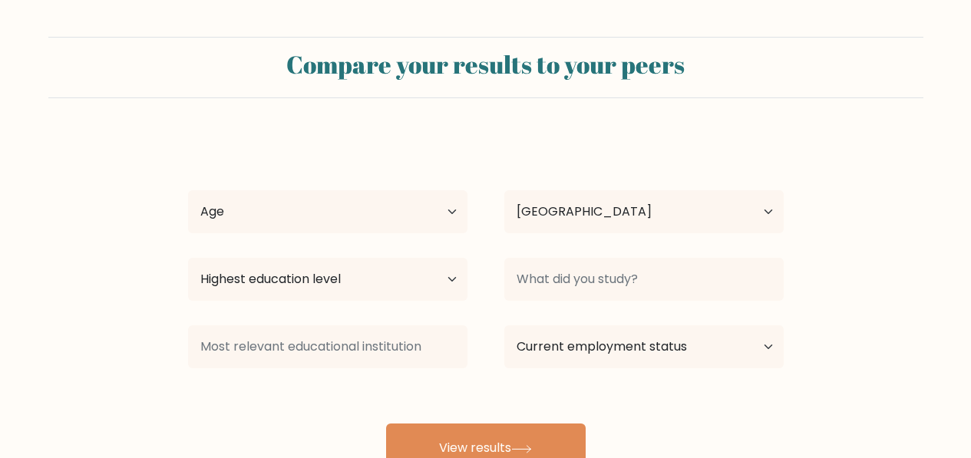
select select "IN"
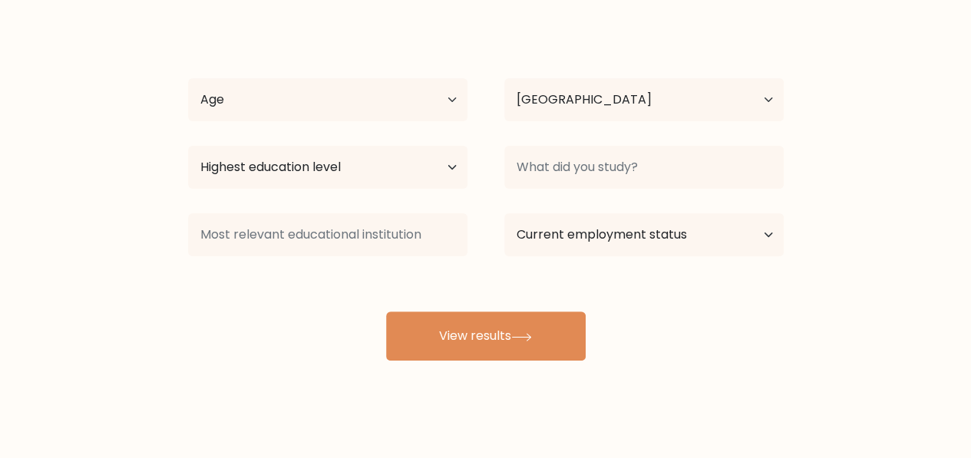
scroll to position [113, 0]
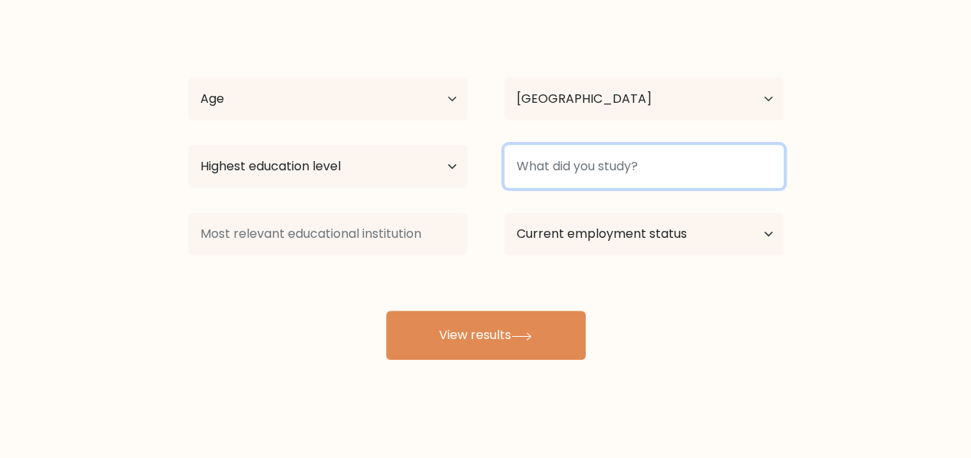
click at [574, 171] on input at bounding box center [643, 166] width 279 height 43
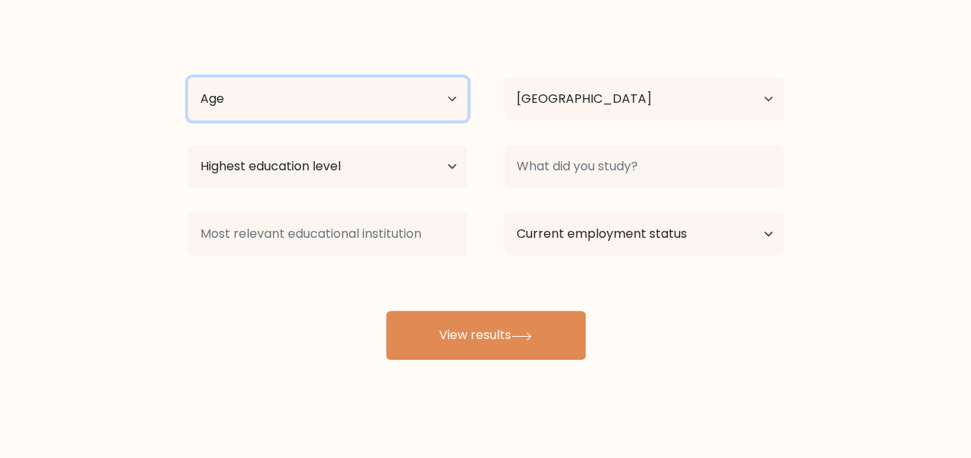
click at [438, 95] on select "Age Under 18 years old 18-24 years old 25-34 years old 35-44 years old 45-54 ye…" at bounding box center [327, 99] width 279 height 43
select select "min_18"
click at [188, 78] on select "Age Under 18 years old 18-24 years old 25-34 years old 35-44 years old 45-54 ye…" at bounding box center [327, 99] width 279 height 43
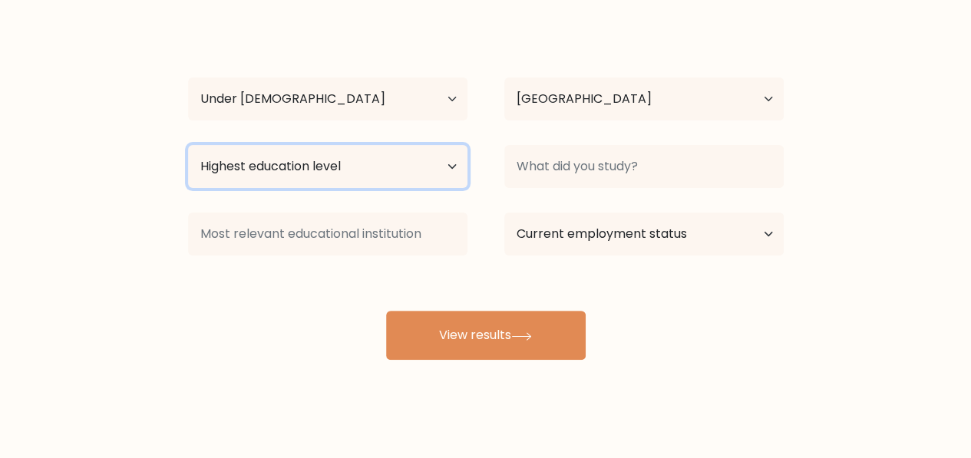
click at [421, 170] on select "Highest education level No schooling Primary Lower Secondary Upper Secondary Oc…" at bounding box center [327, 166] width 279 height 43
select select "upper_secondary"
click at [188, 145] on select "Highest education level No schooling Primary Lower Secondary Upper Secondary Oc…" at bounding box center [327, 166] width 279 height 43
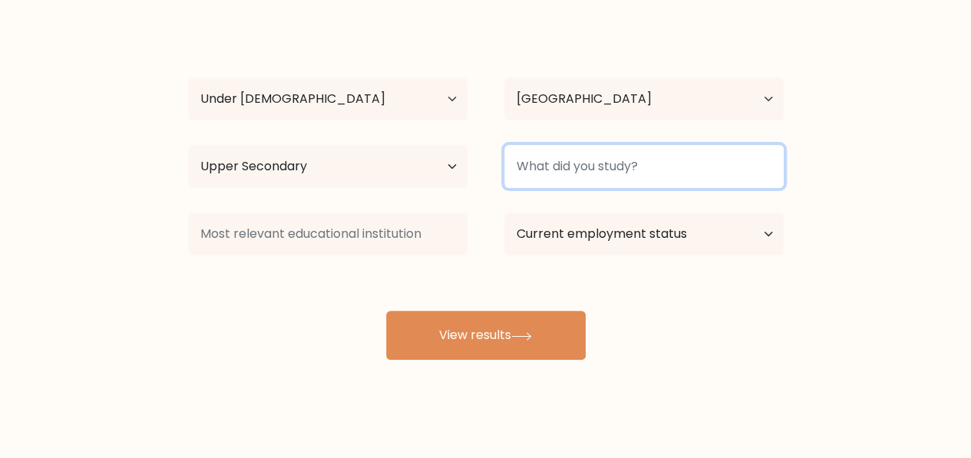
click at [639, 168] on input at bounding box center [643, 166] width 279 height 43
type input "commerce"
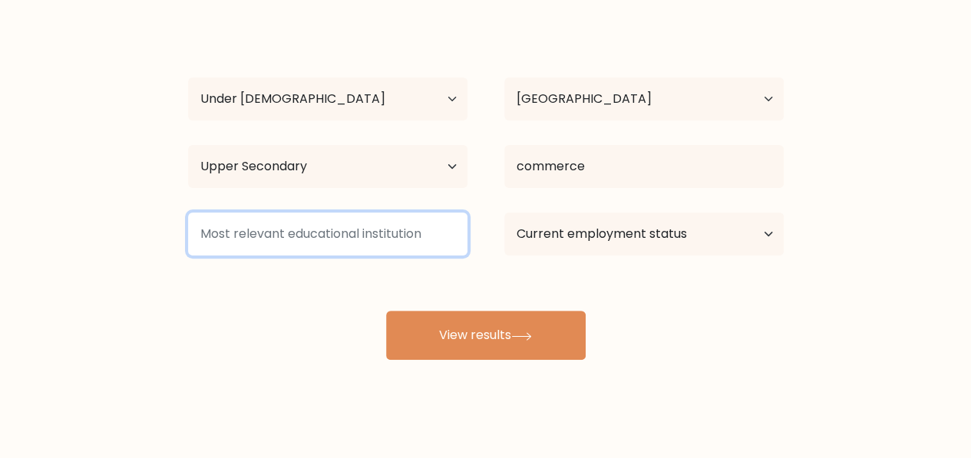
click at [336, 237] on input at bounding box center [327, 234] width 279 height 43
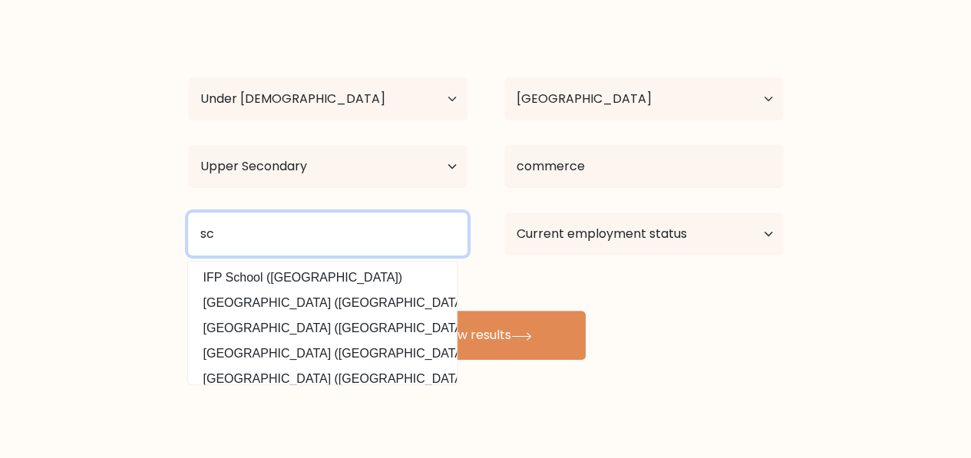
type input "s"
type input "SChool"
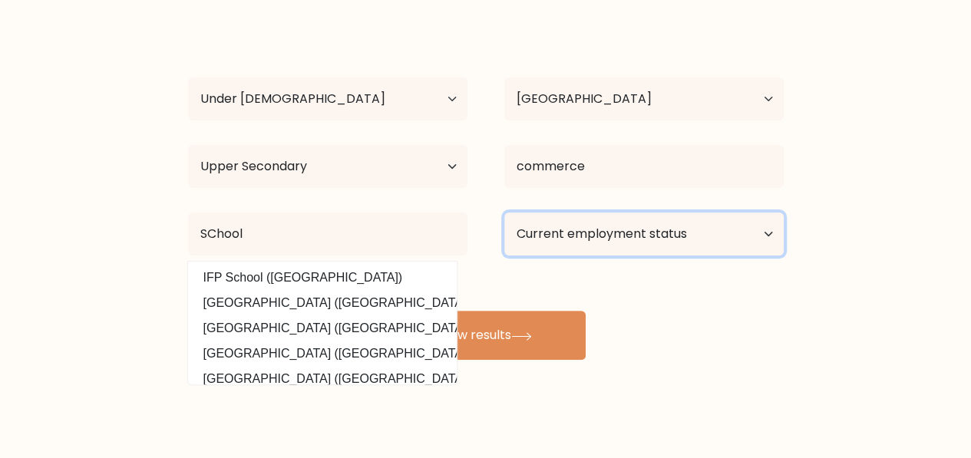
click at [636, 227] on select "Current employment status Employed Student Retired Other / prefer not to answer" at bounding box center [643, 234] width 279 height 43
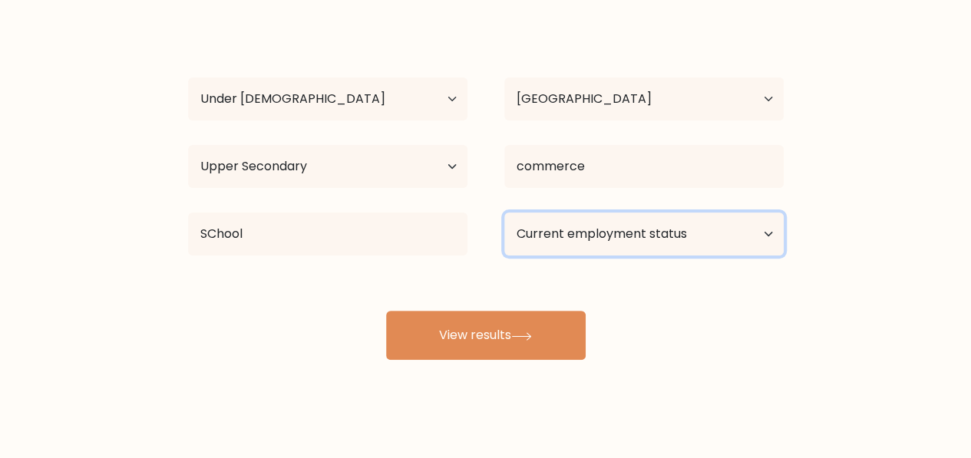
select select "student"
click at [504, 213] on select "Current employment status Employed Student Retired Other / prefer not to answer" at bounding box center [643, 234] width 279 height 43
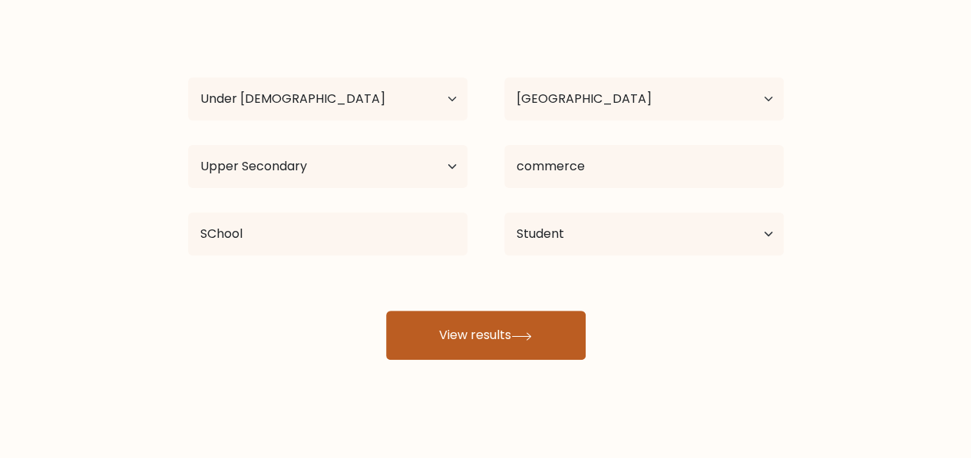
click at [520, 346] on button "View results" at bounding box center [486, 335] width 200 height 49
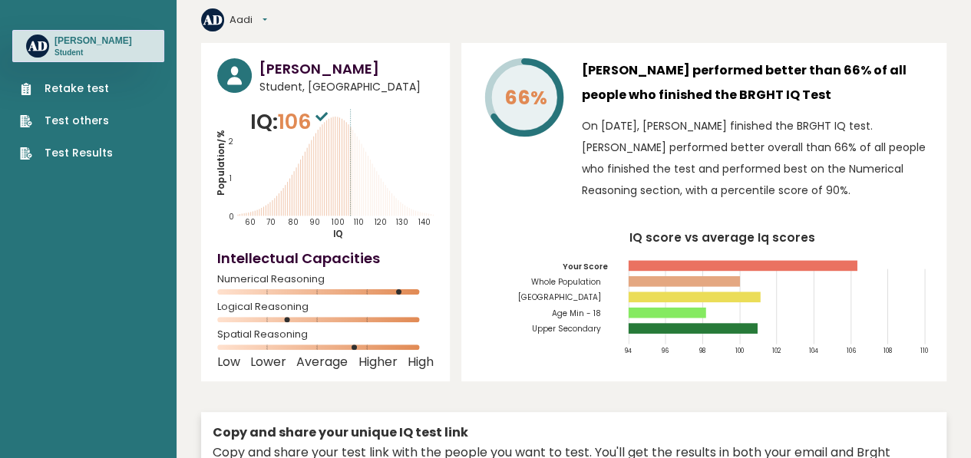
scroll to position [52, 0]
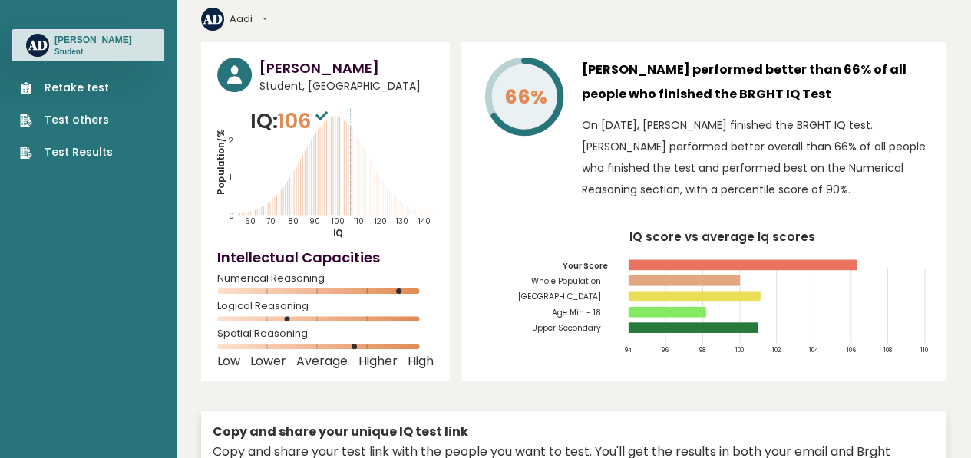
drag, startPoint x: 290, startPoint y: 291, endPoint x: 466, endPoint y: 283, distance: 176.0
click at [466, 283] on div "[PERSON_NAME] Student, [GEOGRAPHIC_DATA] IQ: 106 Population/% IQ 0 1 2 60 70 80…" at bounding box center [573, 315] width 745 height 546
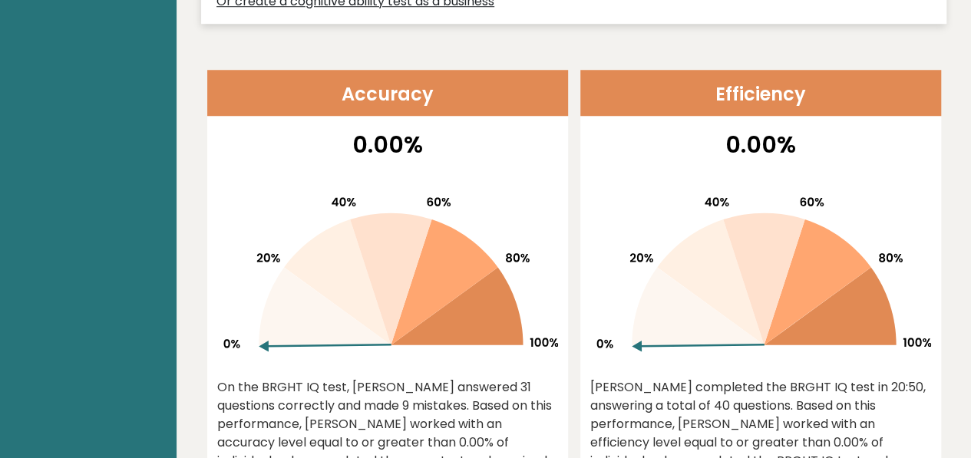
scroll to position [610, 0]
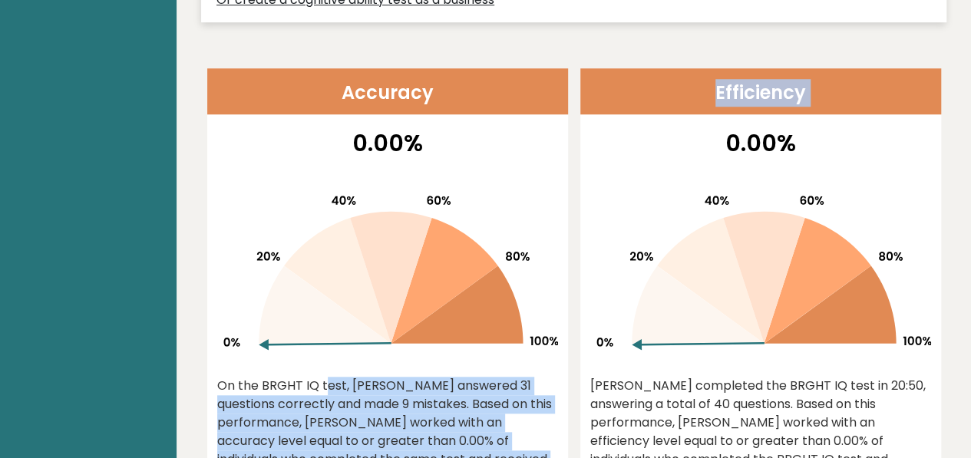
drag, startPoint x: 261, startPoint y: 306, endPoint x: 473, endPoint y: 94, distance: 299.6
click at [519, 91] on div "Accuracy 0.00% On the BRGHT IQ test, Aadi Dhomne answered 31 questions correctl…" at bounding box center [387, 290] width 361 height 445
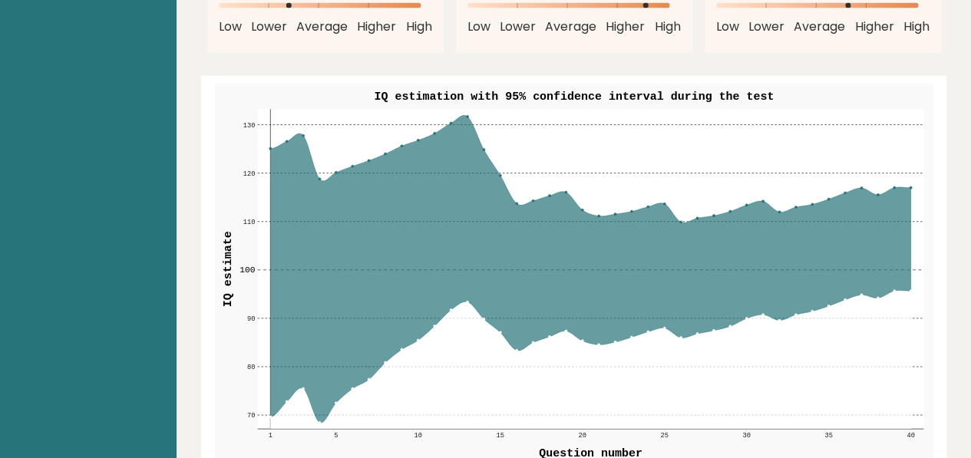
scroll to position [1804, 0]
click at [517, 197] on icon at bounding box center [590, 270] width 640 height 308
click at [567, 170] on icon at bounding box center [590, 270] width 640 height 308
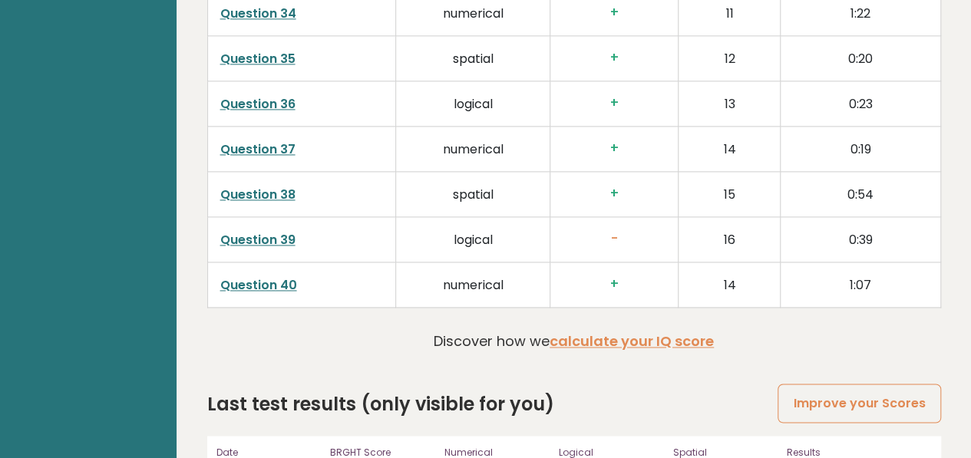
scroll to position [3985, 0]
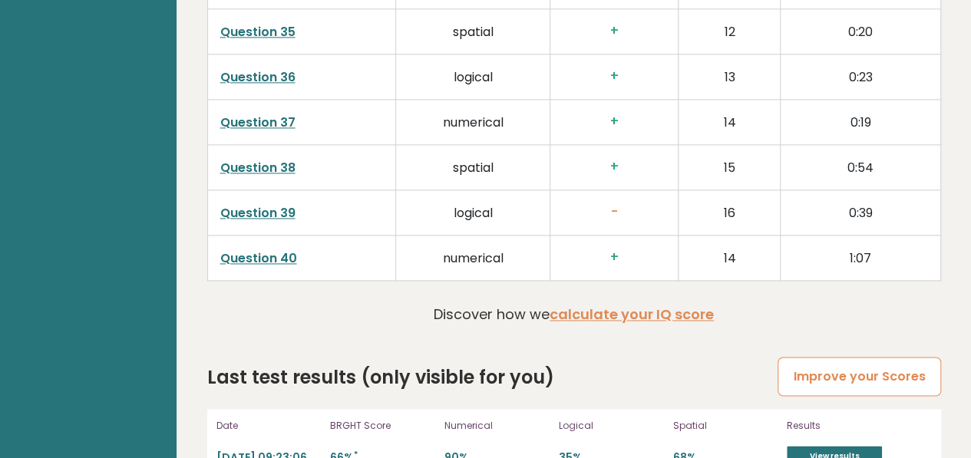
click at [811, 357] on link "Improve your Scores" at bounding box center [859, 376] width 163 height 39
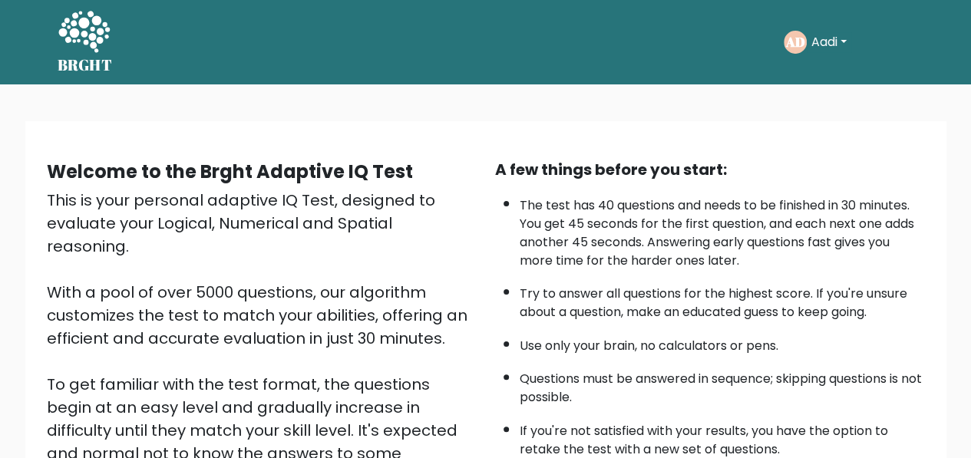
scroll to position [244, 0]
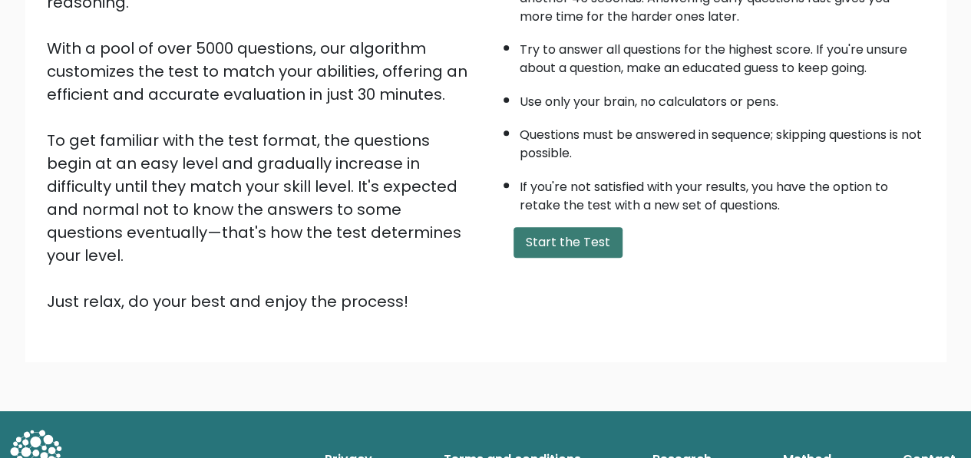
click at [573, 242] on button "Start the Test" at bounding box center [568, 242] width 109 height 31
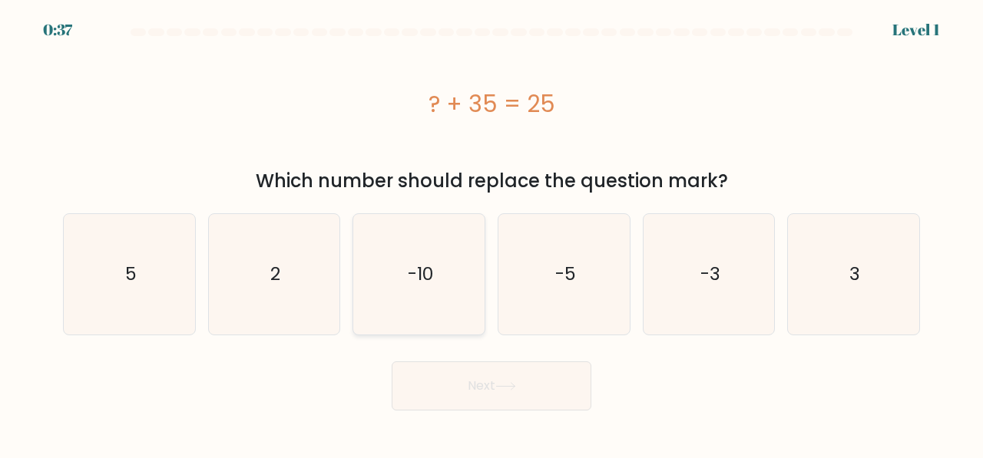
click at [444, 271] on icon "-10" at bounding box center [418, 274] width 121 height 121
click at [491, 233] on input "c. -10" at bounding box center [491, 232] width 1 height 4
radio input "true"
click at [391, 362] on button "Next" at bounding box center [491, 386] width 200 height 49
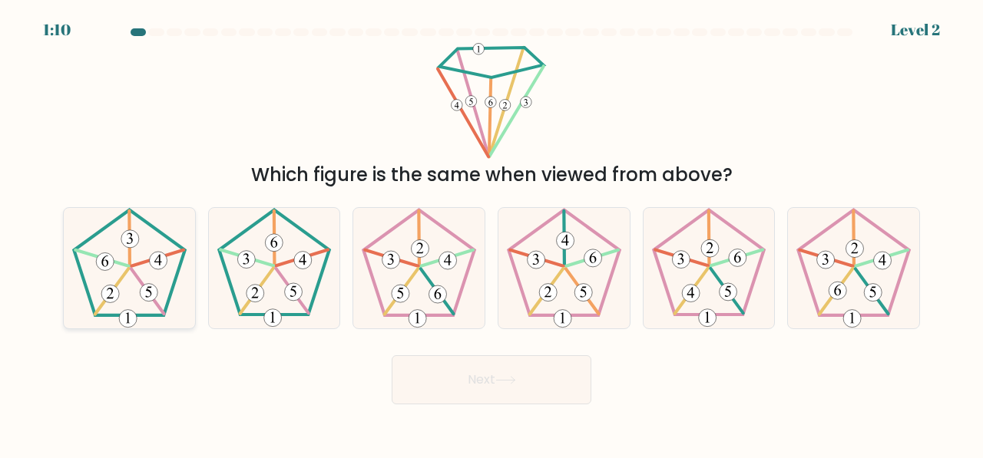
click at [132, 271] on 351 at bounding box center [147, 291] width 33 height 45
click at [491, 233] on input "a." at bounding box center [491, 232] width 1 height 4
radio input "true"
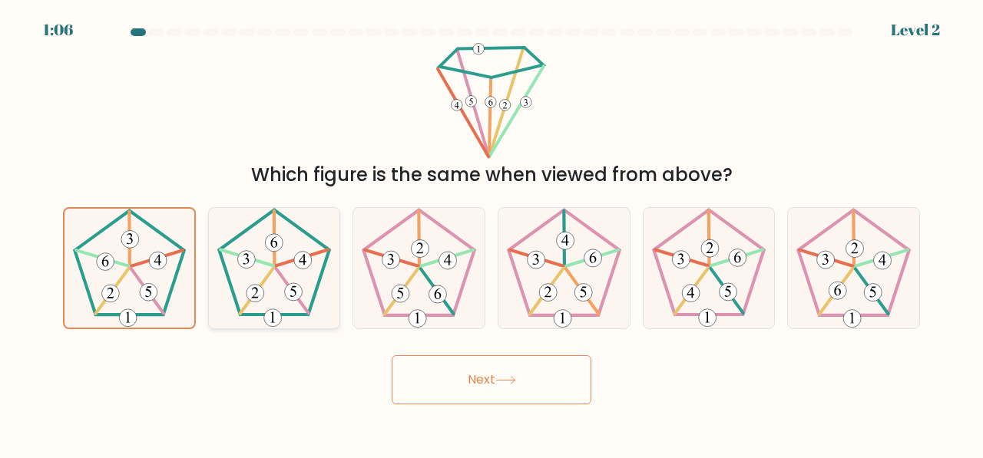
click at [265, 283] on icon at bounding box center [274, 268] width 121 height 121
click at [491, 233] on input "b." at bounding box center [491, 232] width 1 height 4
radio input "true"
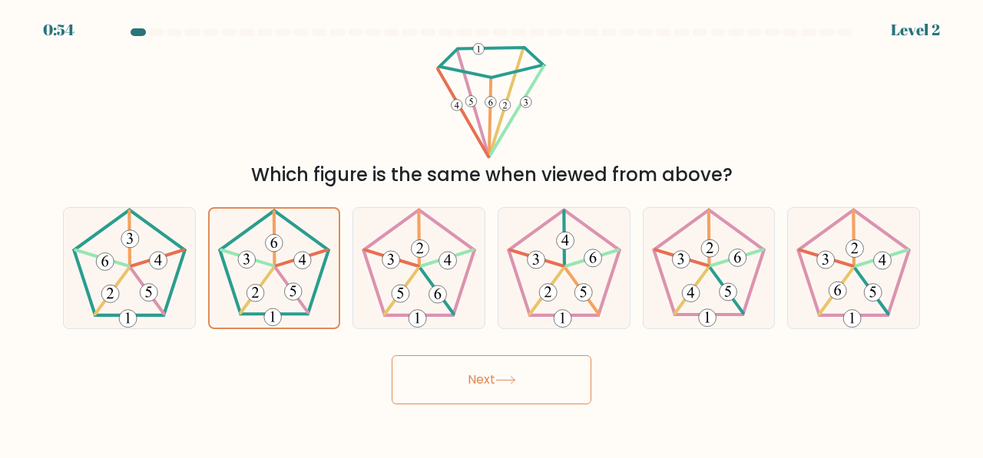
click at [391, 355] on button "Next" at bounding box center [491, 379] width 200 height 49
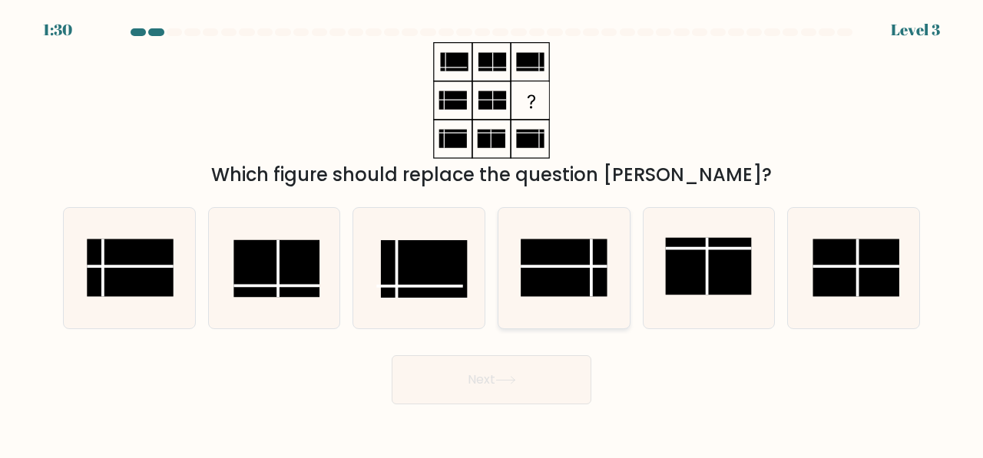
click at [597, 273] on rect at bounding box center [563, 268] width 86 height 58
click at [492, 233] on input "d." at bounding box center [491, 232] width 1 height 4
radio input "true"
click at [391, 355] on button "Next" at bounding box center [491, 379] width 200 height 49
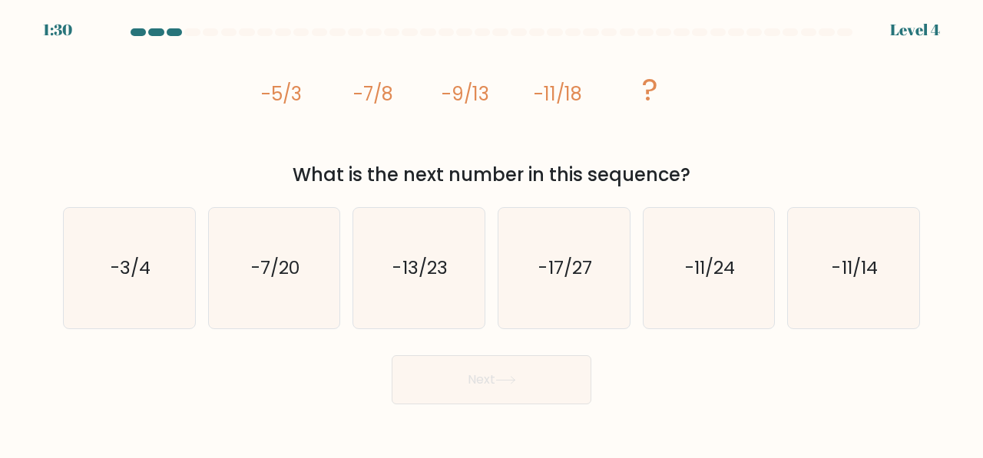
click at [597, 273] on icon "-17/27" at bounding box center [564, 268] width 121 height 121
click at [492, 233] on input "d. -17/27" at bounding box center [491, 232] width 1 height 4
radio input "true"
click at [391, 355] on button "Next" at bounding box center [491, 379] width 200 height 49
